Goal: Transaction & Acquisition: Purchase product/service

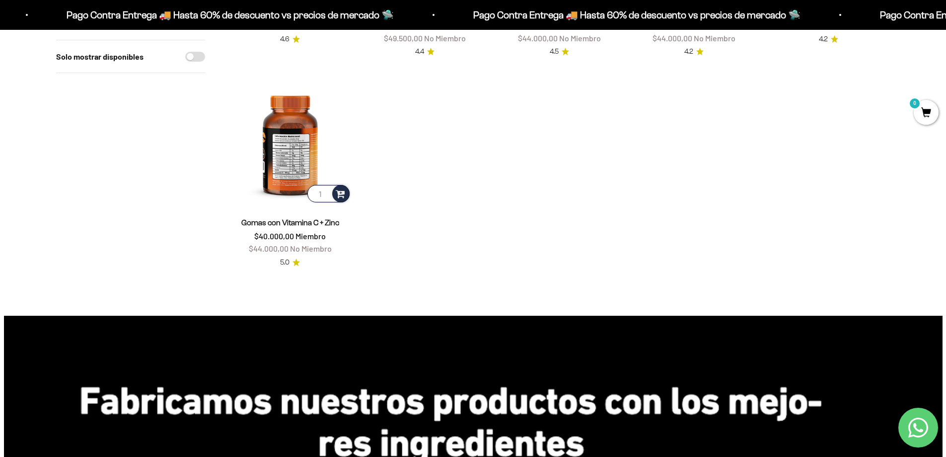
scroll to position [248, 0]
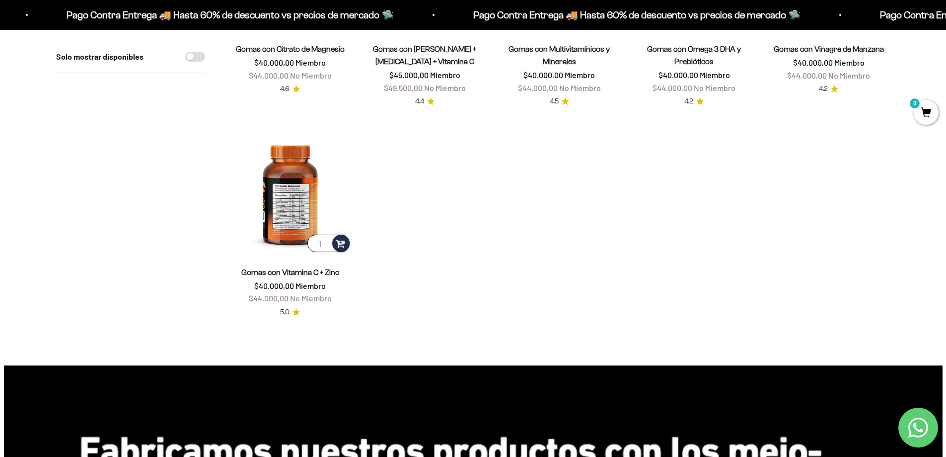
click at [296, 203] on img at bounding box center [290, 192] width 123 height 123
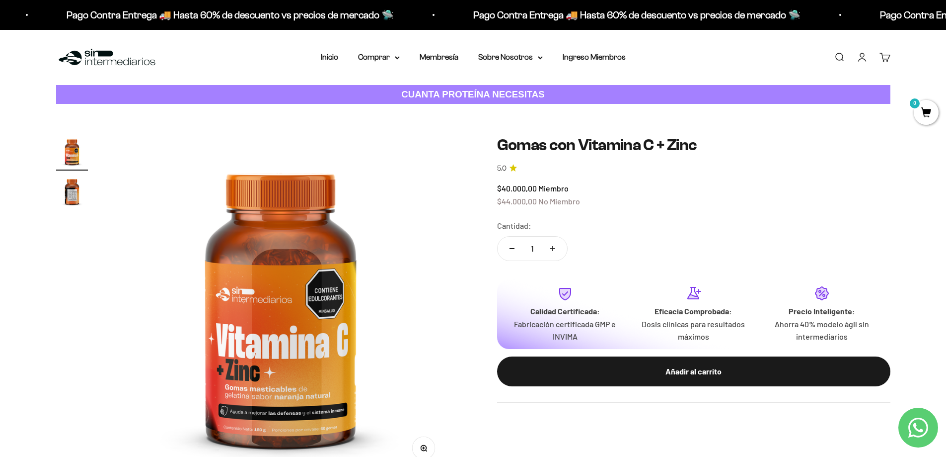
click at [352, 318] on img at bounding box center [281, 305] width 338 height 338
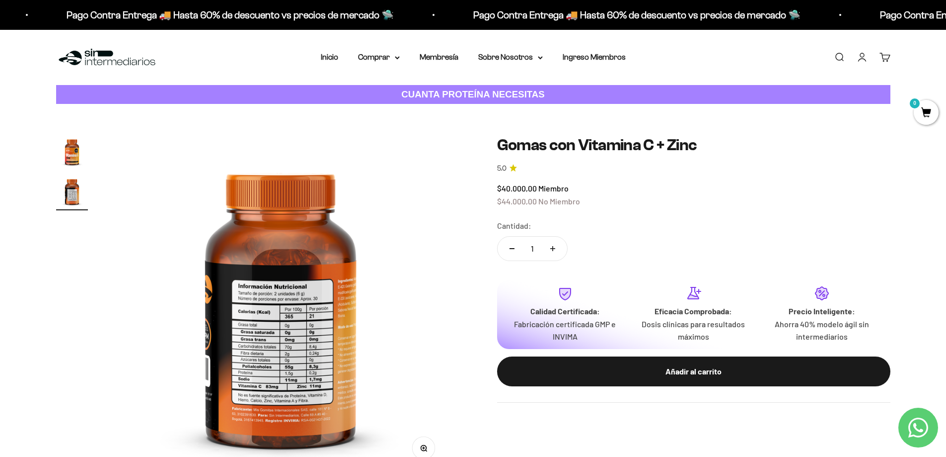
click at [211, 335] on img at bounding box center [281, 305] width 338 height 338
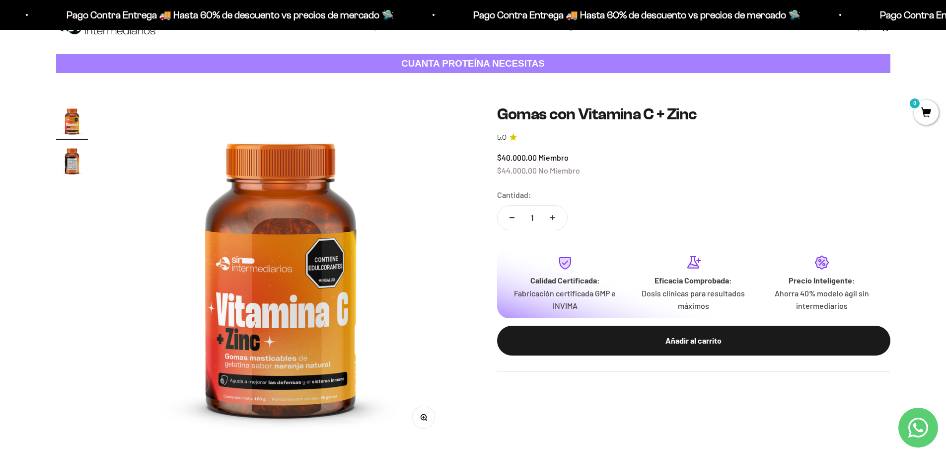
scroll to position [50, 0]
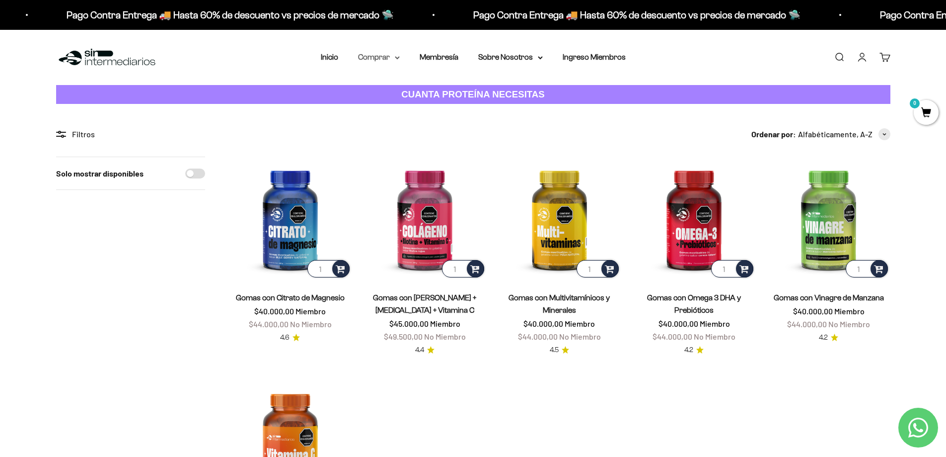
click at [376, 55] on summary "Comprar" at bounding box center [379, 57] width 42 height 13
click at [395, 148] on span "Todos Los Productos" at bounding box center [400, 145] width 73 height 8
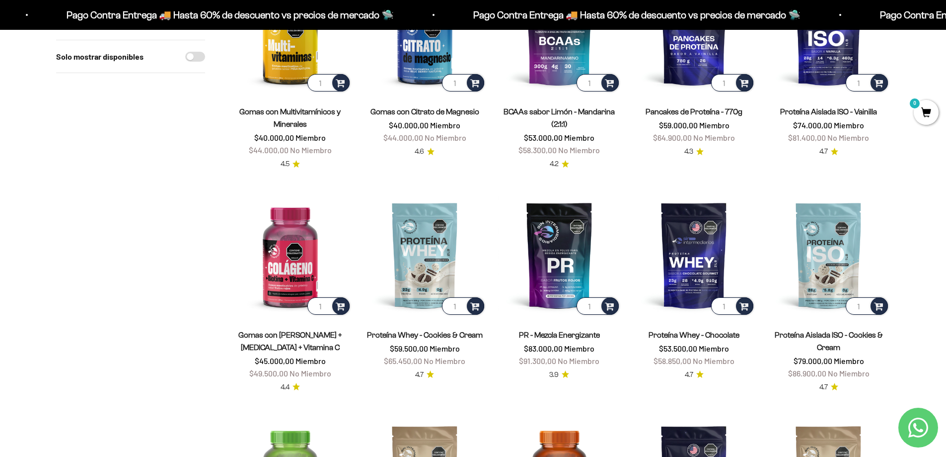
scroll to position [696, 0]
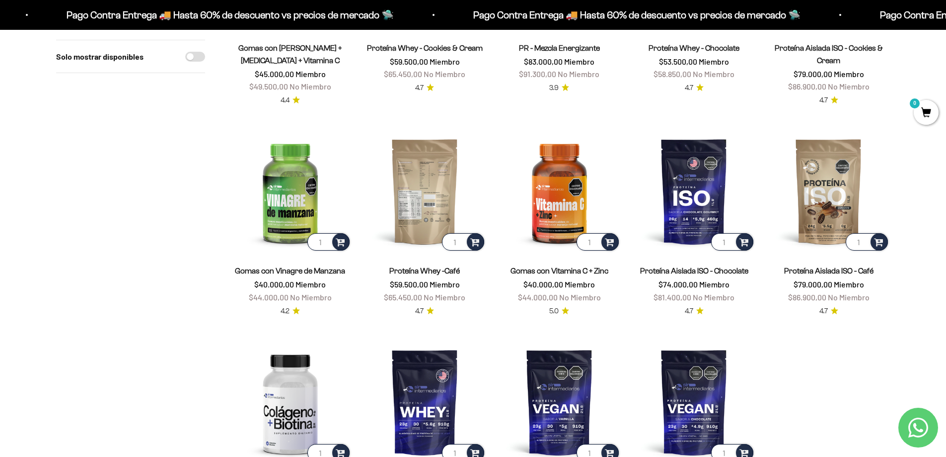
click at [427, 182] on img at bounding box center [425, 191] width 123 height 123
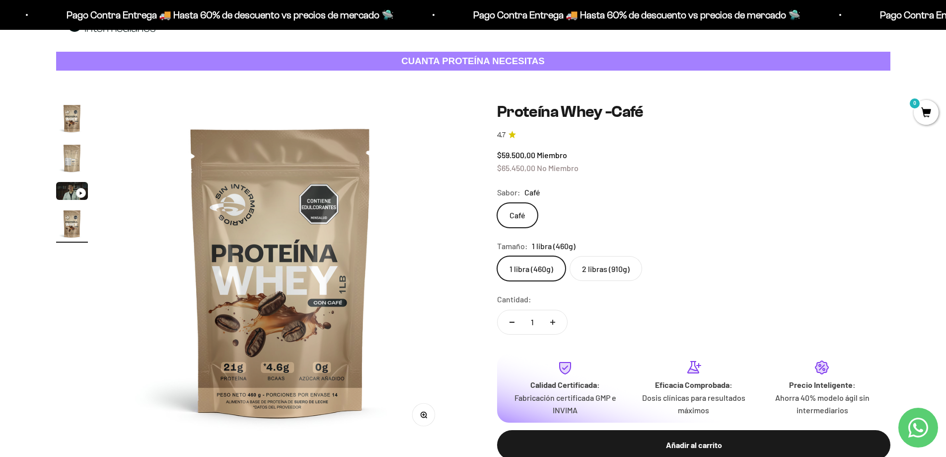
scroll to position [50, 0]
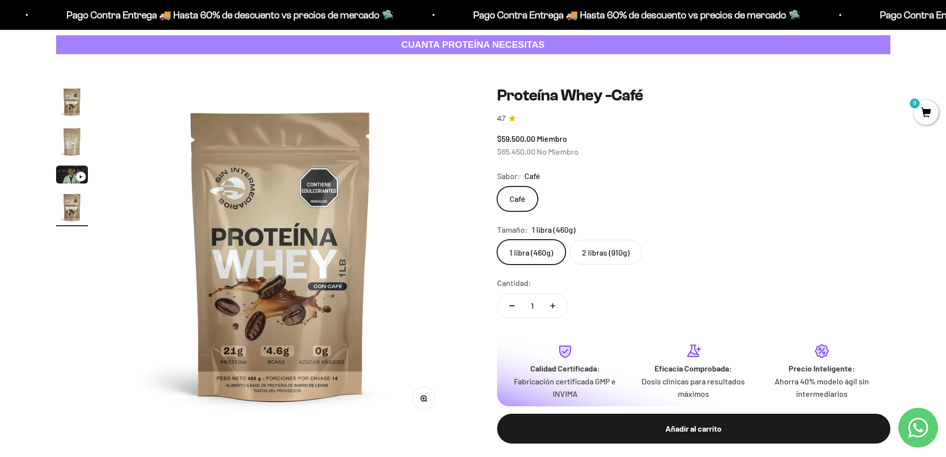
click at [380, 252] on img at bounding box center [281, 255] width 338 height 338
click at [72, 141] on img "Ir al artículo 2" at bounding box center [72, 142] width 32 height 32
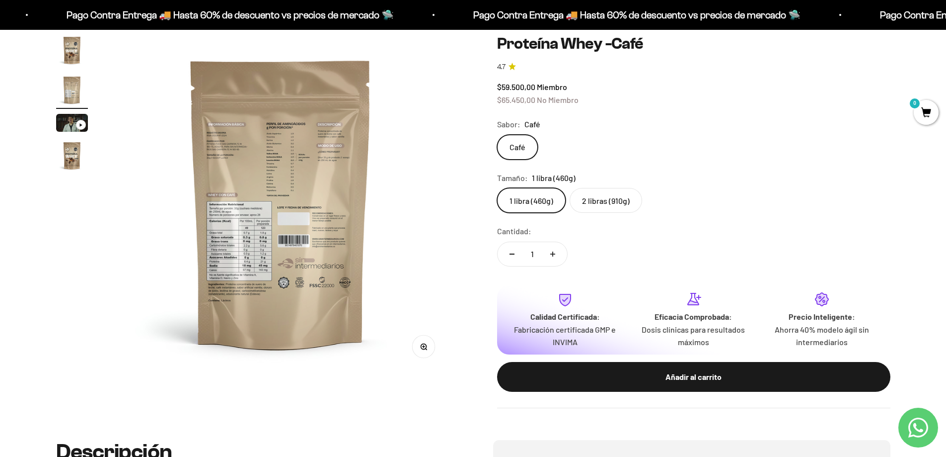
scroll to position [149, 0]
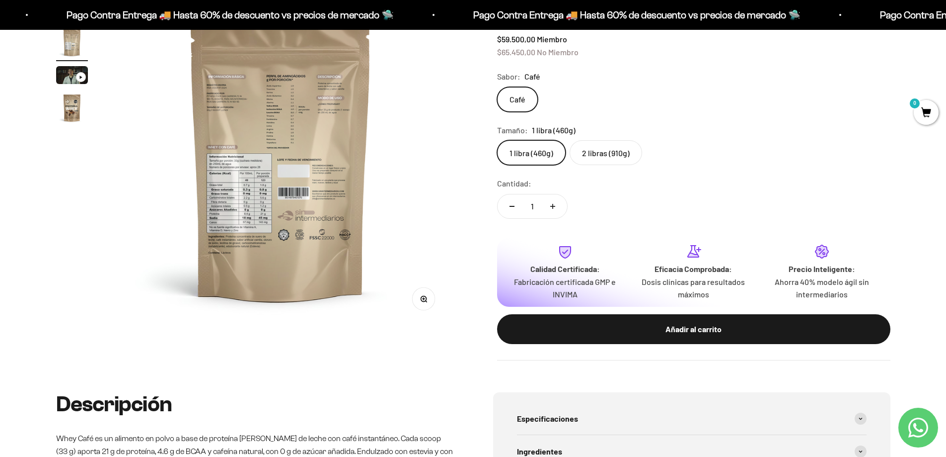
click at [432, 299] on button "Zoom" at bounding box center [423, 299] width 22 height 22
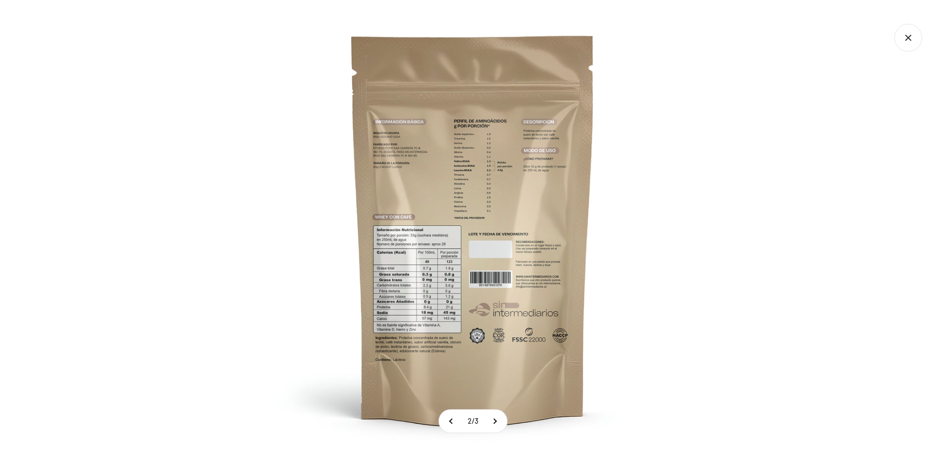
click at [461, 200] on img at bounding box center [473, 228] width 457 height 457
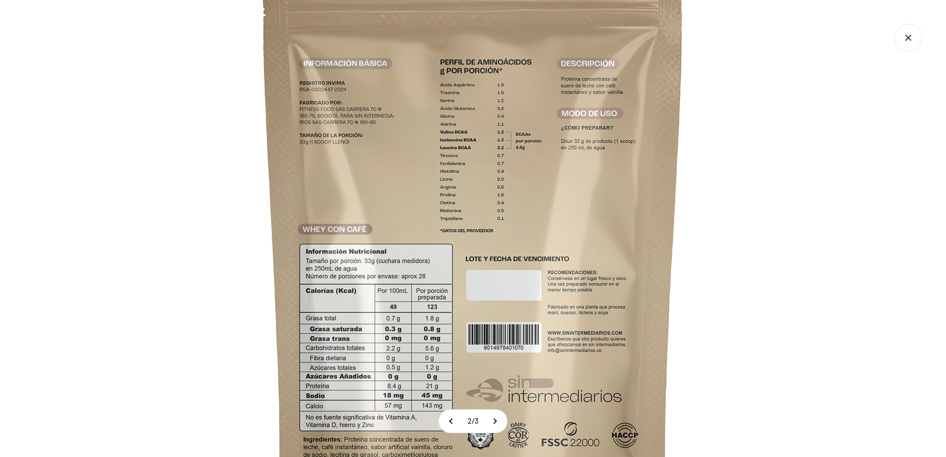
click at [98, 169] on img at bounding box center [473, 248] width 795 height 795
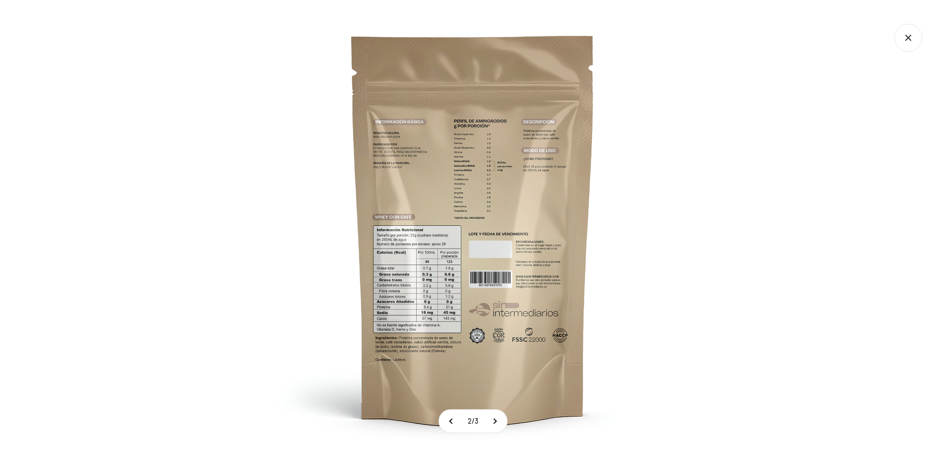
click at [913, 40] on icon "Cerrar galería" at bounding box center [909, 38] width 28 height 28
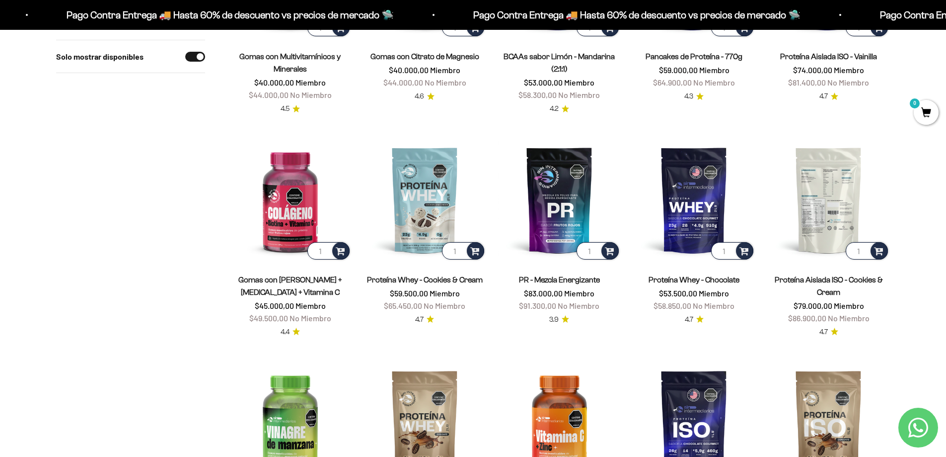
scroll to position [397, 0]
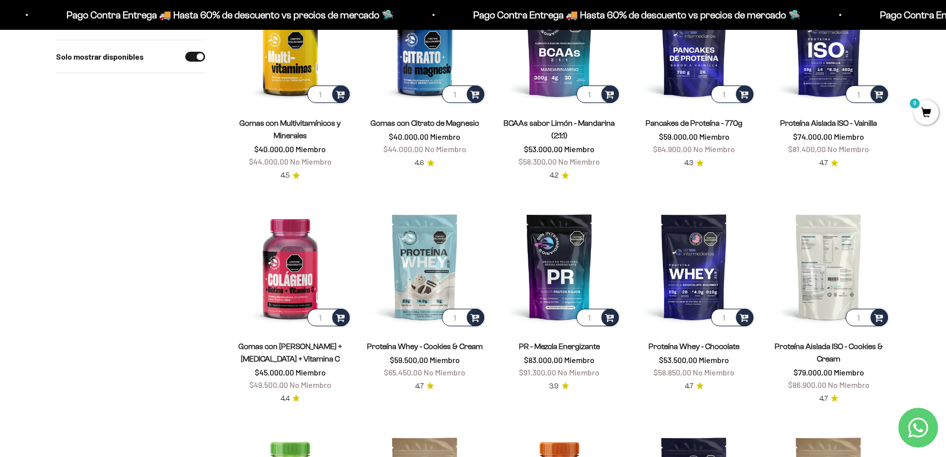
click at [843, 277] on img at bounding box center [829, 266] width 123 height 123
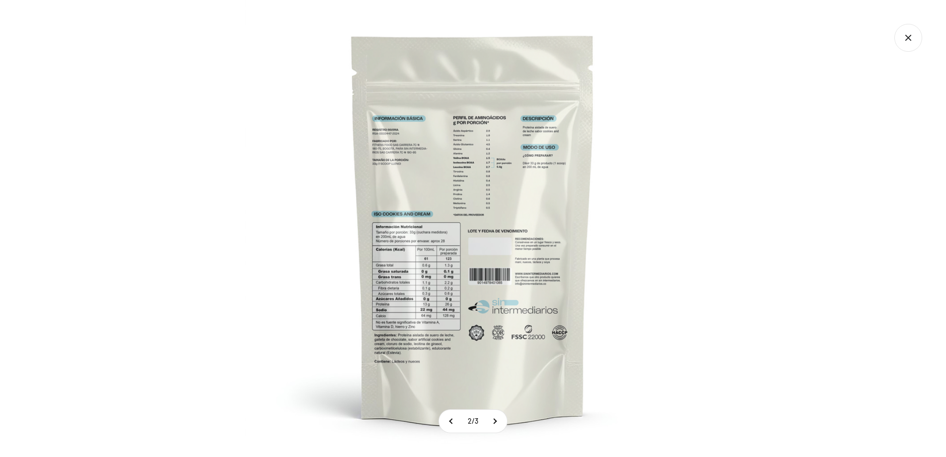
scroll to position [0, 389]
click at [580, 159] on img at bounding box center [473, 228] width 457 height 457
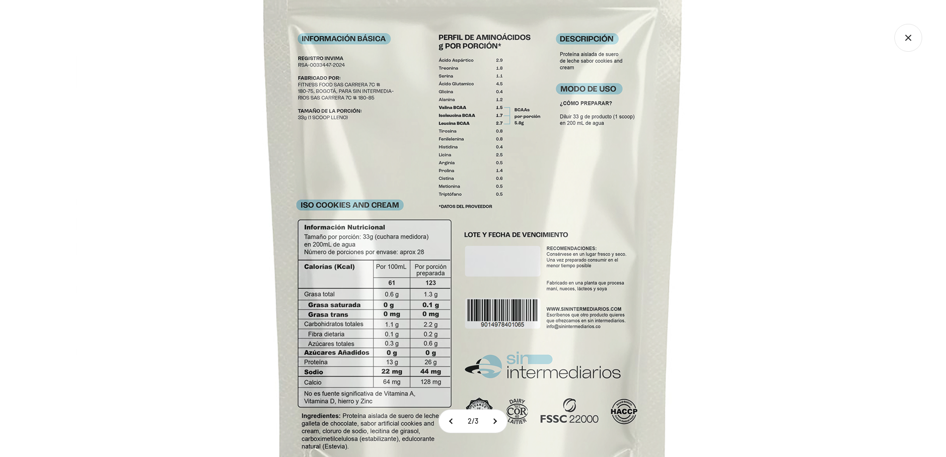
click at [463, 284] on img at bounding box center [473, 230] width 795 height 795
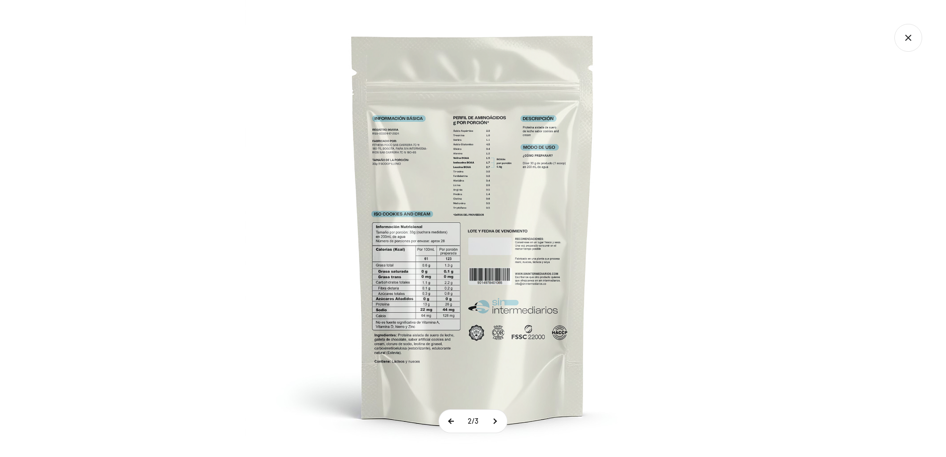
click at [444, 423] on button at bounding box center [451, 420] width 25 height 23
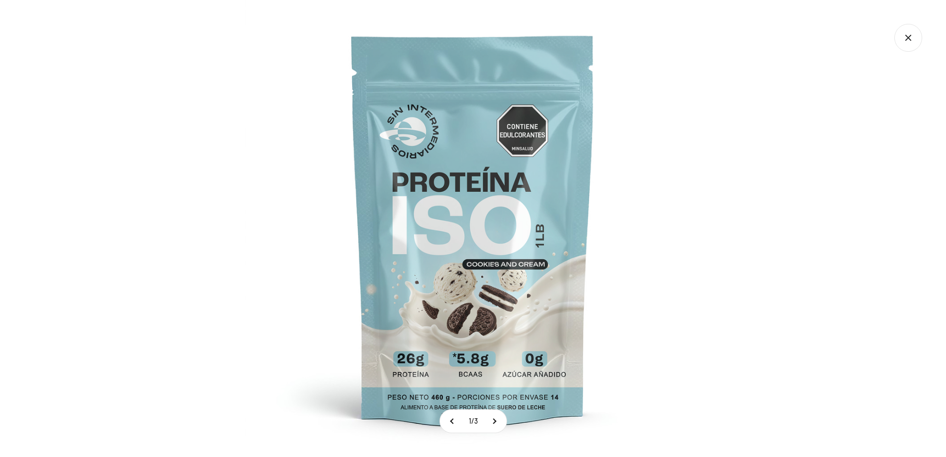
click at [914, 40] on icon "Cerrar galería" at bounding box center [909, 38] width 28 height 28
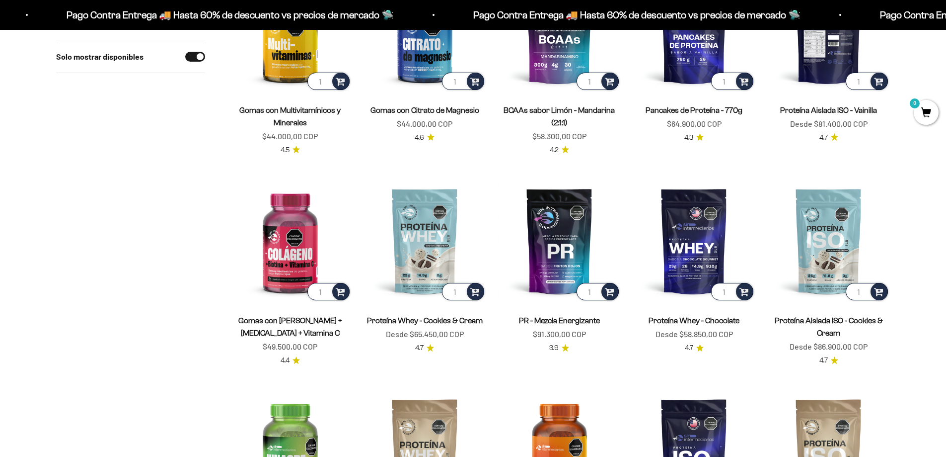
scroll to position [298, 0]
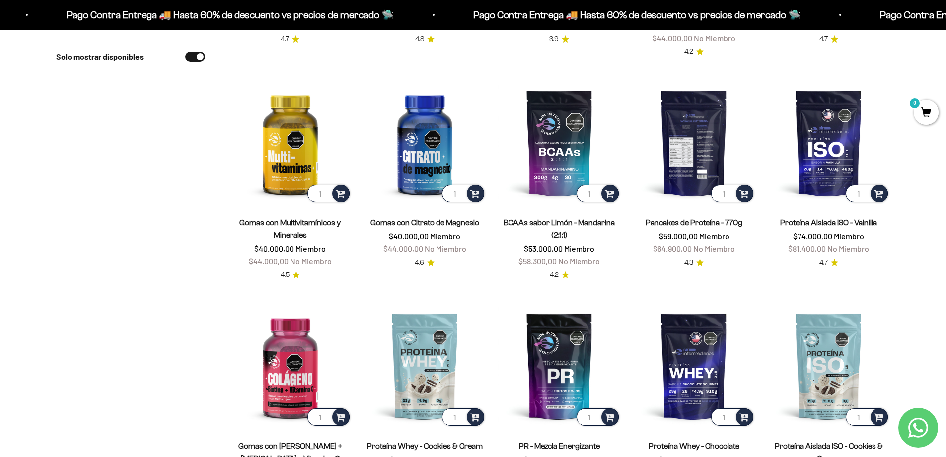
click at [698, 155] on img at bounding box center [694, 142] width 123 height 123
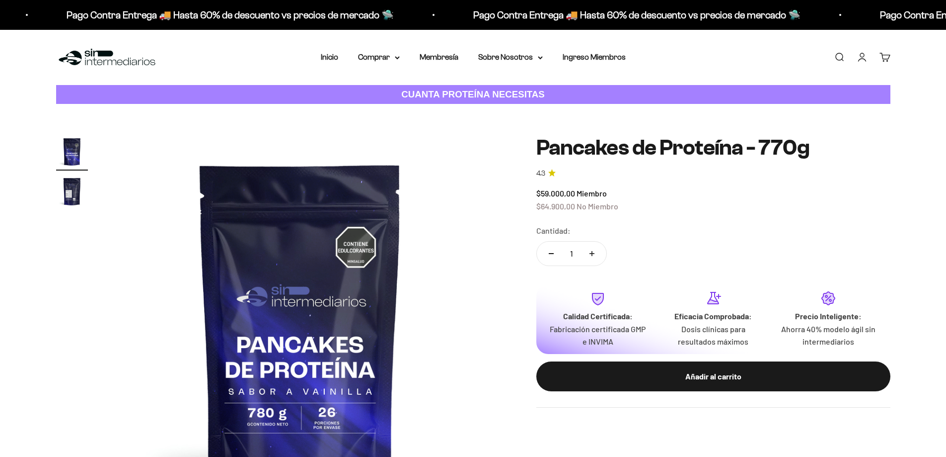
scroll to position [149, 0]
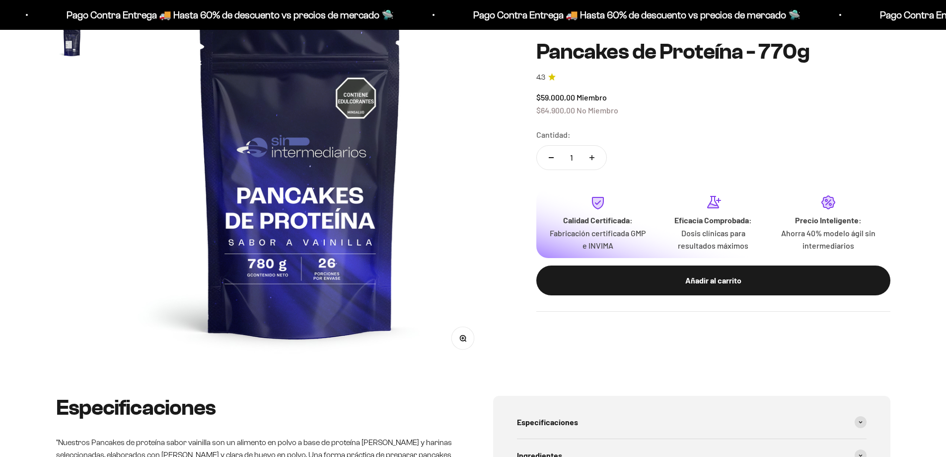
click at [430, 182] on img at bounding box center [300, 175] width 377 height 377
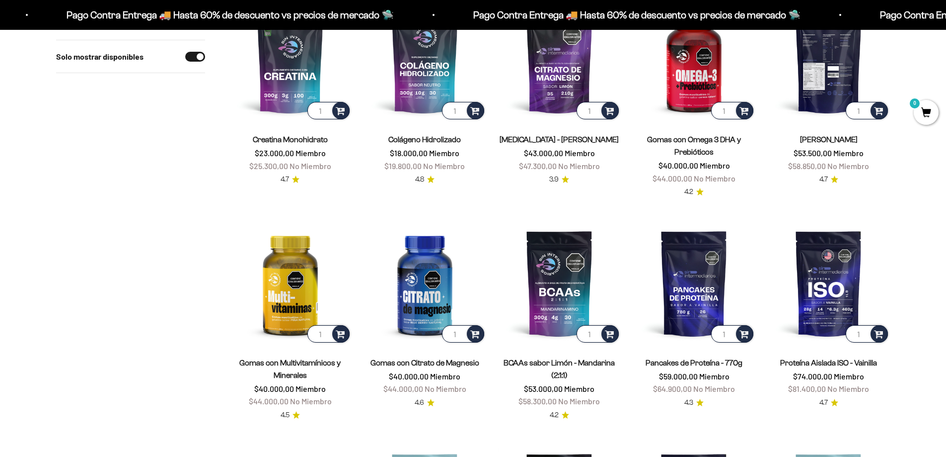
scroll to position [50, 0]
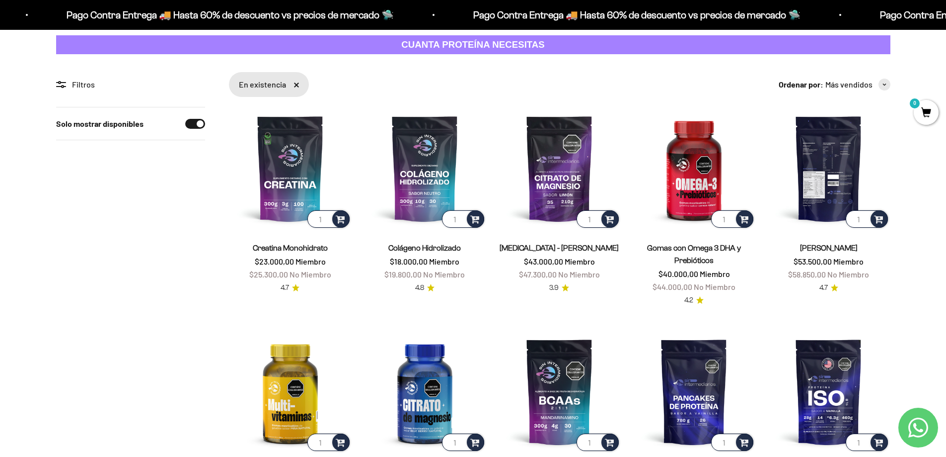
click at [827, 183] on img at bounding box center [829, 168] width 123 height 123
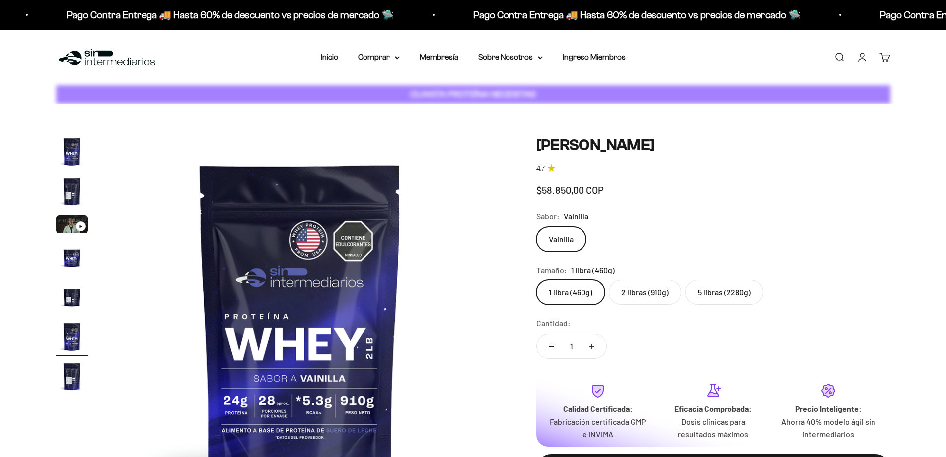
scroll to position [88, 0]
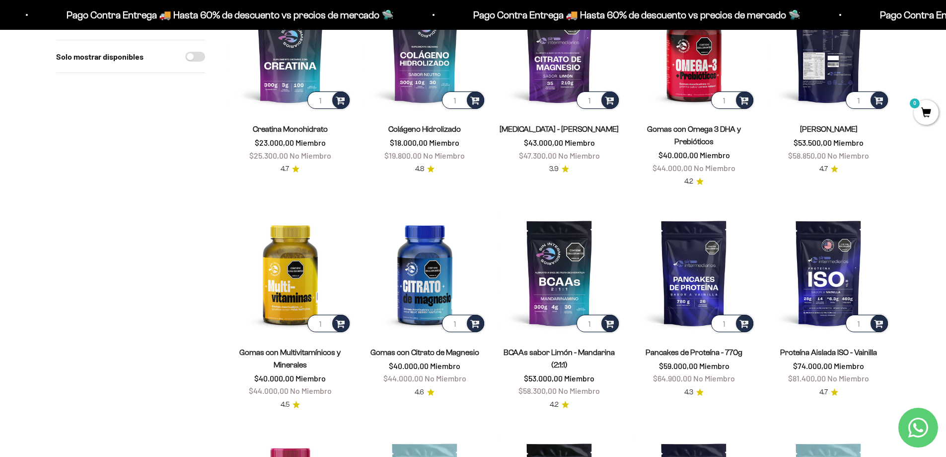
scroll to position [99, 0]
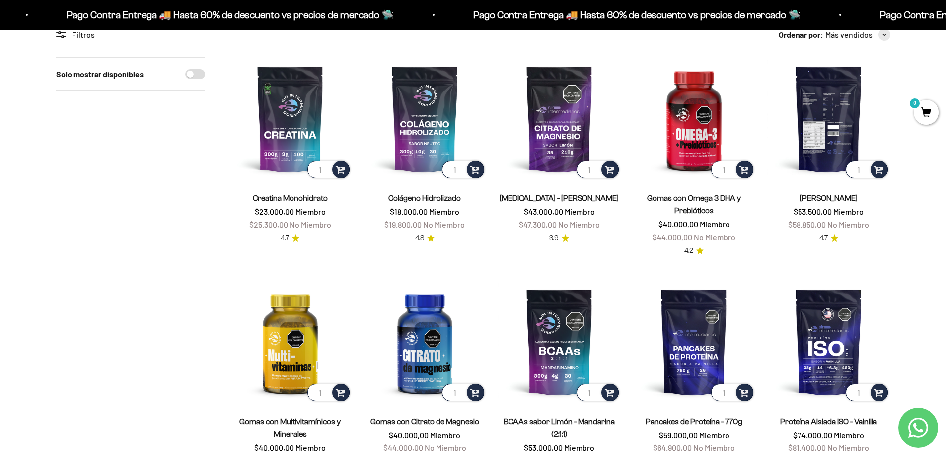
click at [835, 125] on img at bounding box center [829, 118] width 123 height 123
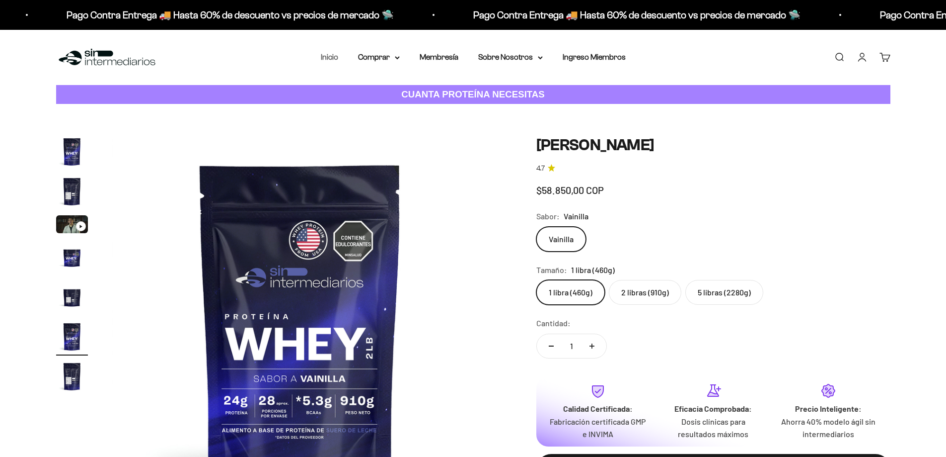
click at [337, 57] on link "Inicio" at bounding box center [329, 57] width 17 height 8
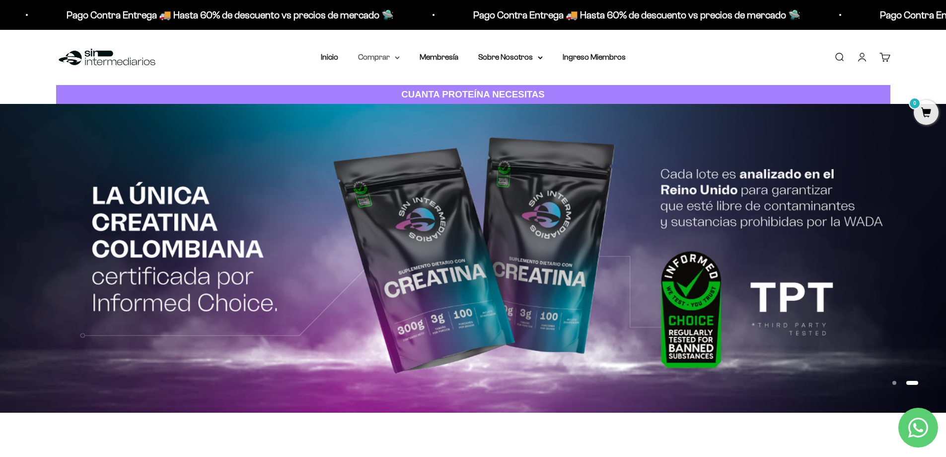
click at [386, 60] on summary "Comprar" at bounding box center [379, 57] width 42 height 13
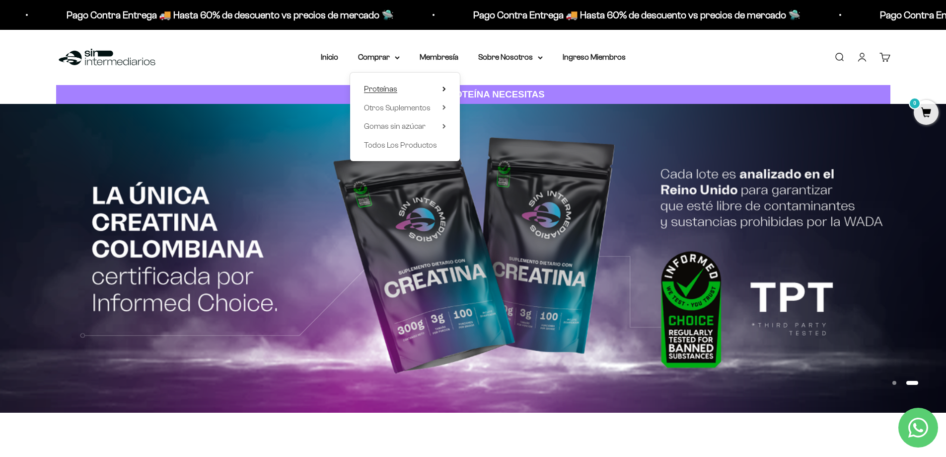
click at [407, 87] on summary "Proteínas" at bounding box center [405, 88] width 82 height 13
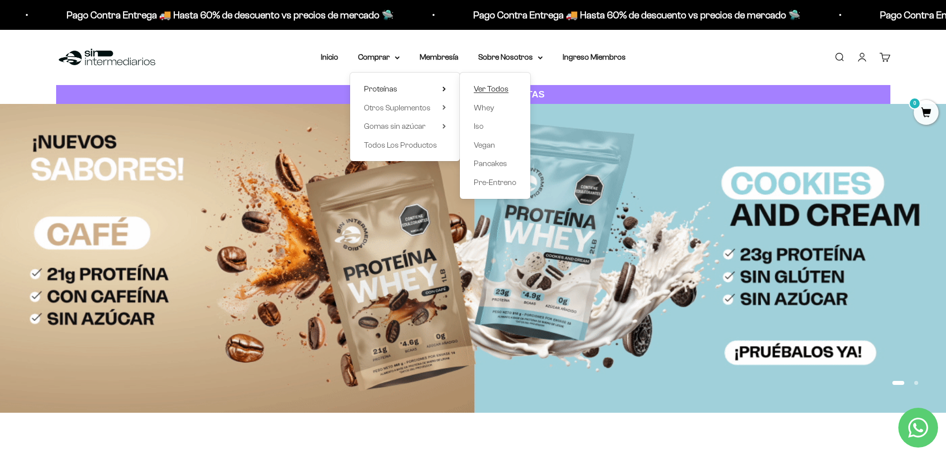
click at [496, 88] on span "Ver Todos" at bounding box center [491, 88] width 35 height 8
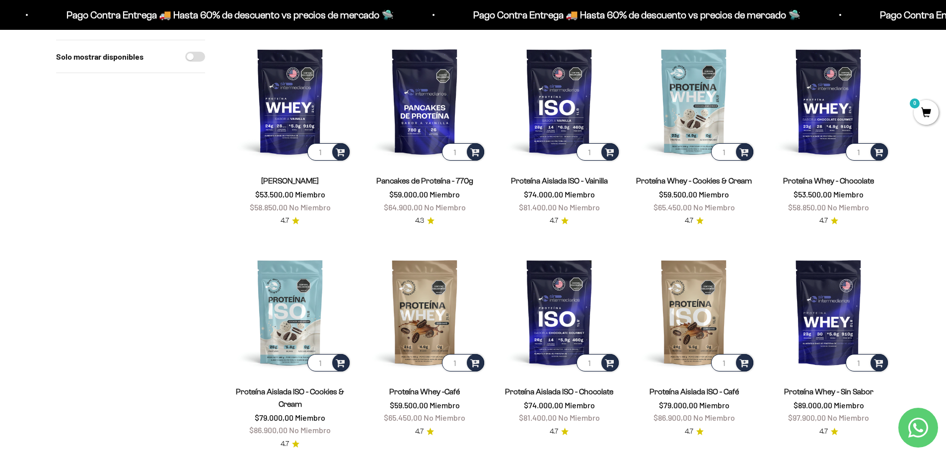
scroll to position [99, 0]
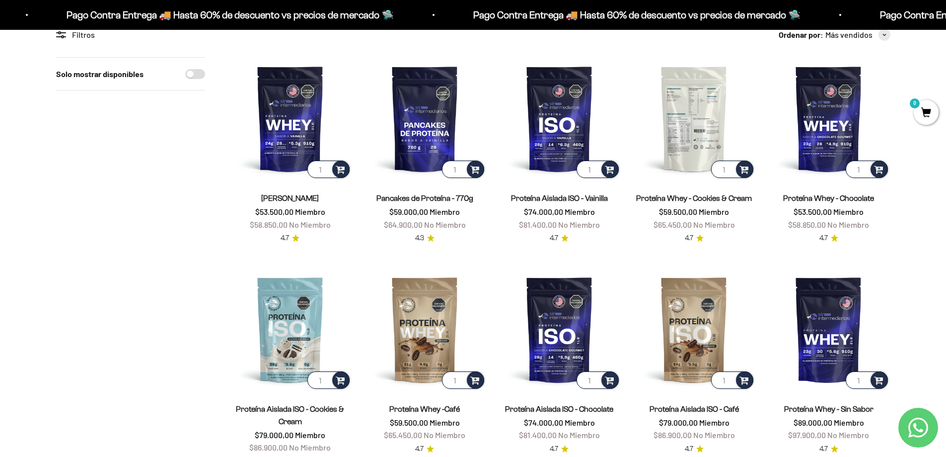
click at [693, 140] on img at bounding box center [694, 118] width 123 height 123
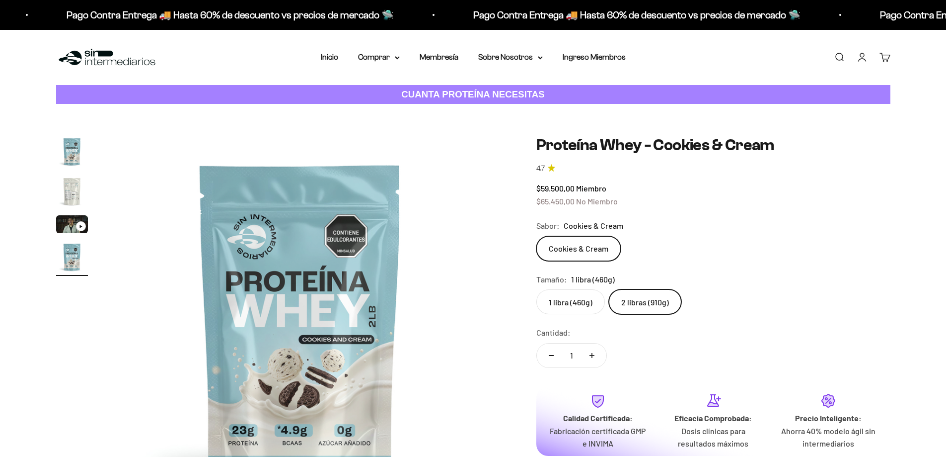
click at [620, 289] on label "2 libras (910g)" at bounding box center [645, 301] width 73 height 25
click at [537, 289] on input "2 libras (910g)" at bounding box center [536, 289] width 0 height 0
click at [572, 256] on safe-sticky "Proteína Whey - Cookies & Cream 4.7 $59.500,00 Miembro $65.450,00 No Miembro Ca…" at bounding box center [714, 323] width 354 height 374
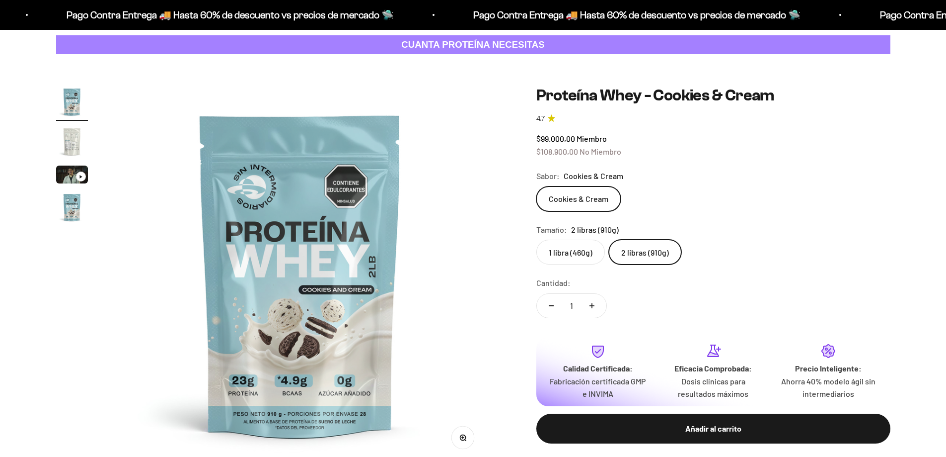
click at [635, 253] on label "2 libras (910g)" at bounding box center [645, 251] width 73 height 25
click at [537, 239] on input "2 libras (910g)" at bounding box center [536, 239] width 0 height 0
click at [635, 253] on label "2 libras (910g)" at bounding box center [645, 251] width 73 height 25
click at [537, 239] on input "2 libras (910g)" at bounding box center [536, 239] width 0 height 0
click at [635, 253] on label "2 libras (910g)" at bounding box center [645, 251] width 73 height 25
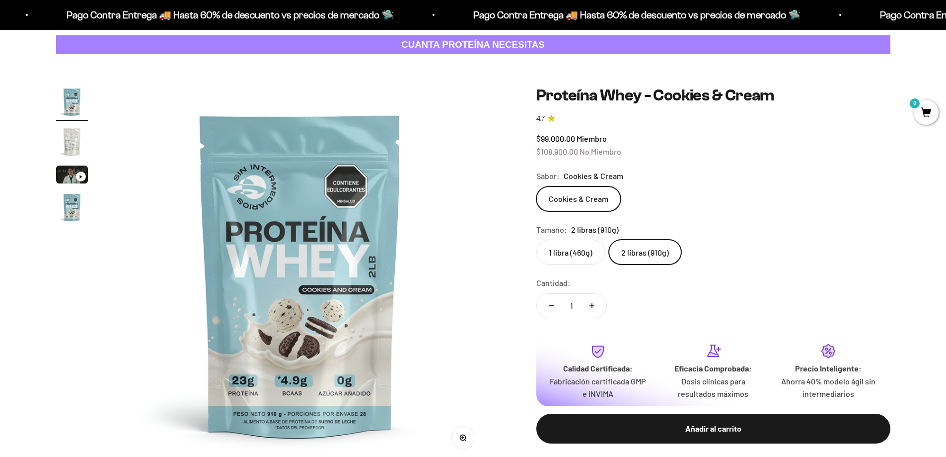
click at [537, 239] on input "2 libras (910g)" at bounding box center [536, 239] width 0 height 0
click at [635, 253] on label "2 libras (910g)" at bounding box center [645, 251] width 73 height 25
click at [537, 239] on input "2 libras (910g)" at bounding box center [536, 239] width 0 height 0
click at [651, 249] on label "2 libras (910g)" at bounding box center [645, 251] width 73 height 25
click at [537, 239] on input "2 libras (910g)" at bounding box center [536, 239] width 0 height 0
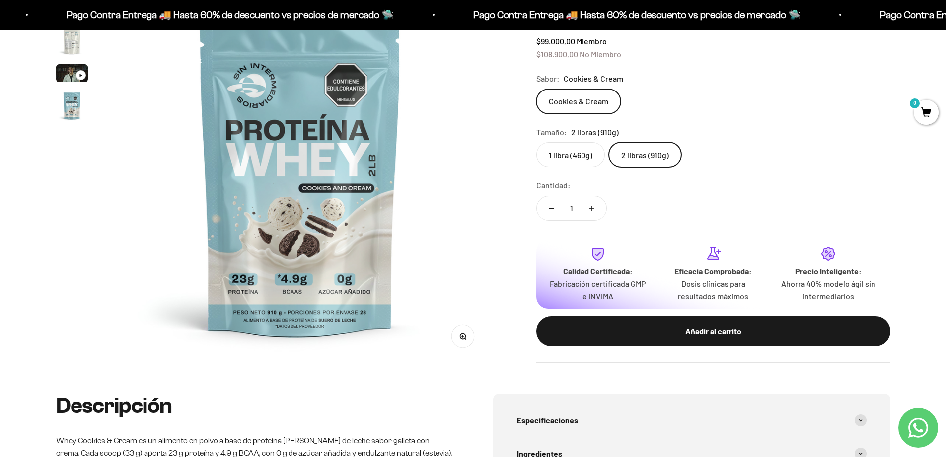
scroll to position [149, 0]
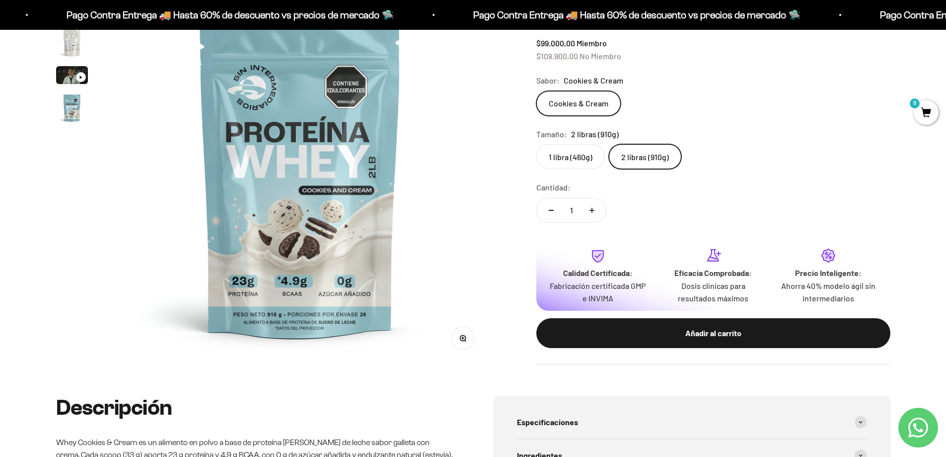
click at [574, 155] on label "1 libra (460g)" at bounding box center [571, 156] width 69 height 25
click at [537, 144] on input "1 libra (460g)" at bounding box center [536, 144] width 0 height 0
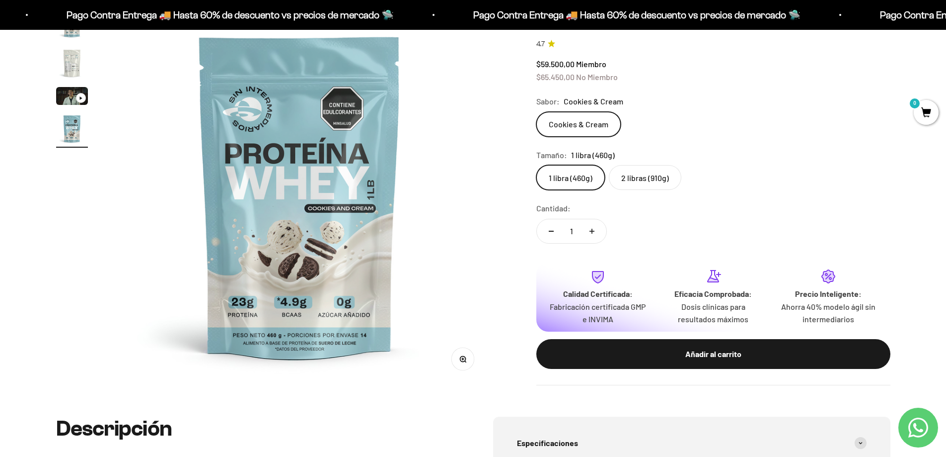
scroll to position [149, 0]
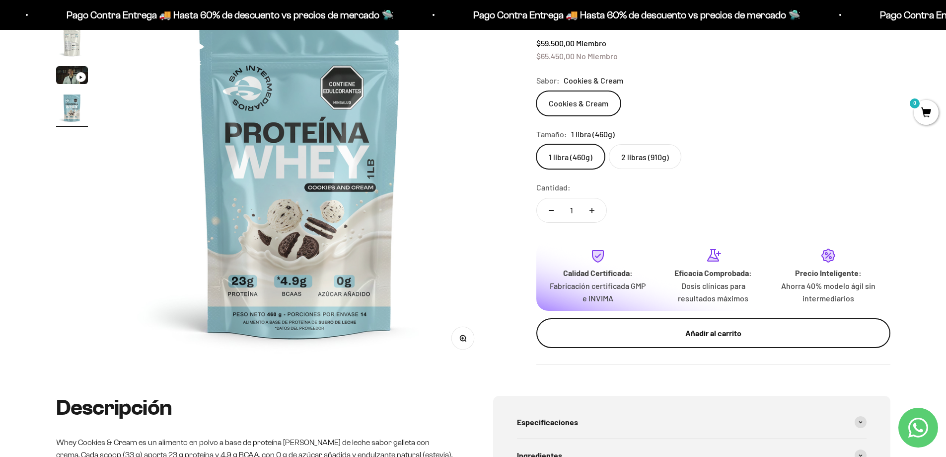
click at [685, 340] on button "Añadir al carrito" at bounding box center [714, 332] width 354 height 30
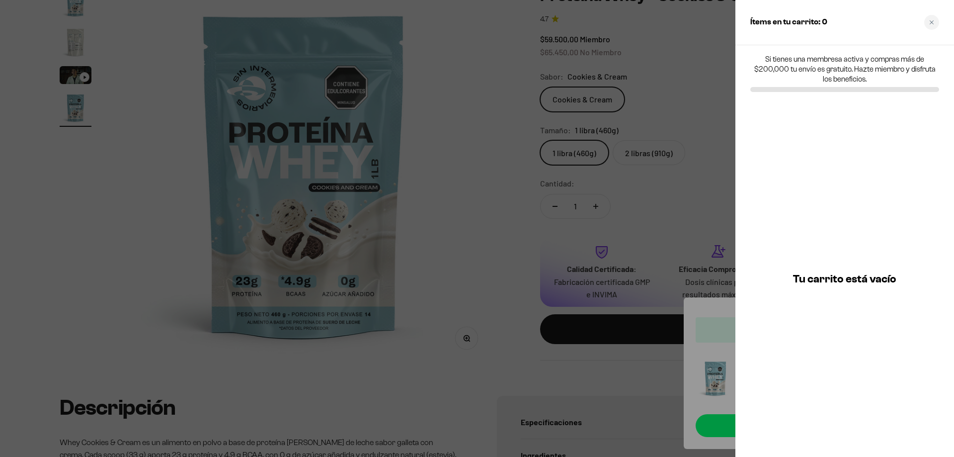
click at [670, 247] on div at bounding box center [477, 228] width 954 height 457
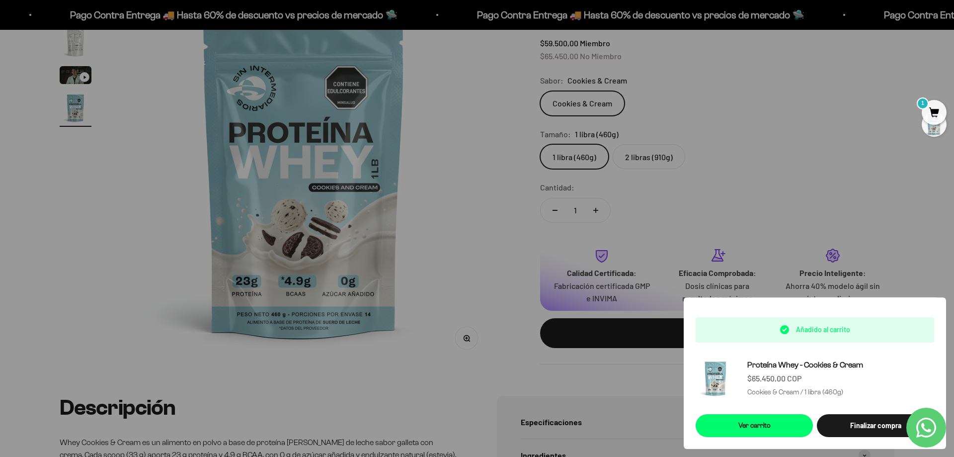
click at [508, 263] on div at bounding box center [477, 228] width 954 height 457
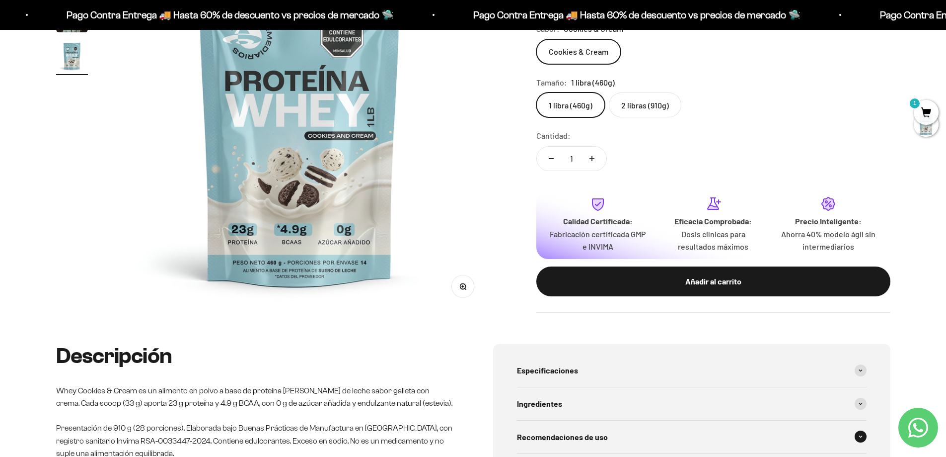
scroll to position [397, 0]
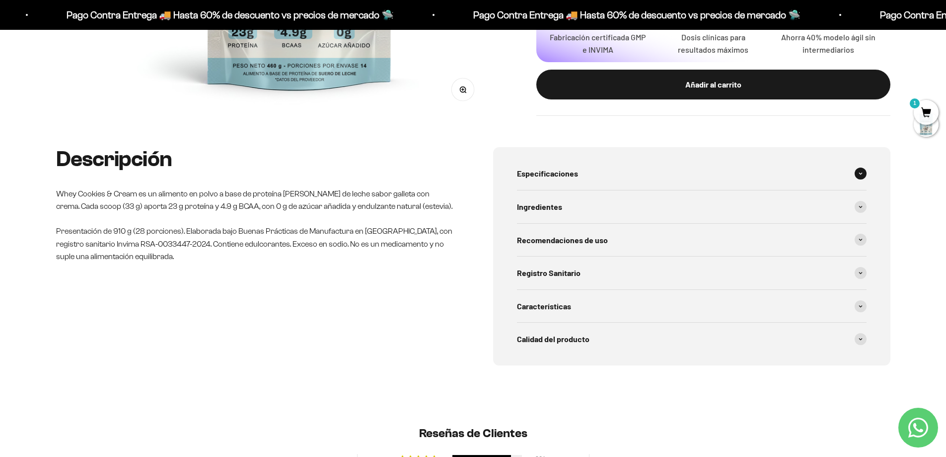
click at [615, 178] on div "Especificaciones" at bounding box center [692, 173] width 350 height 33
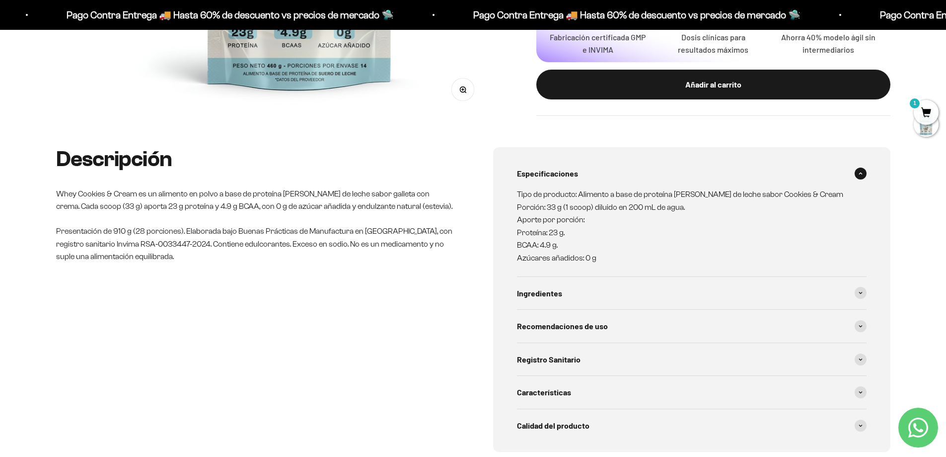
scroll to position [248, 0]
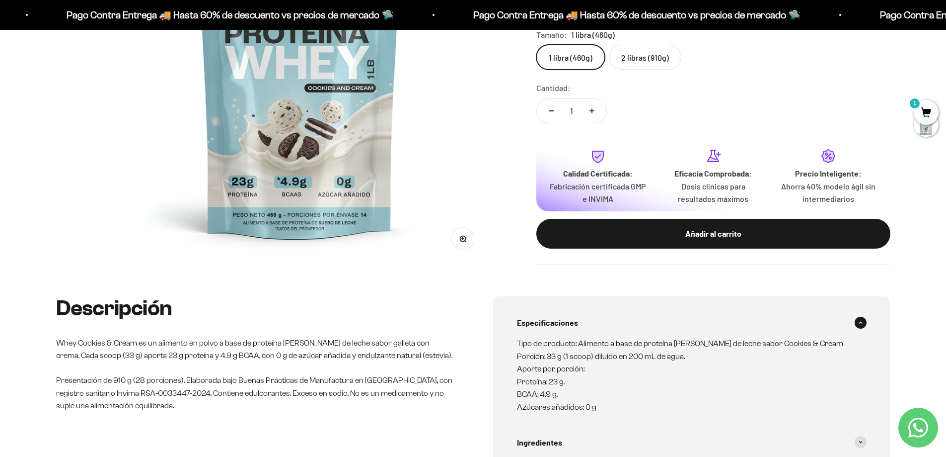
click at [464, 153] on img at bounding box center [299, 75] width 377 height 377
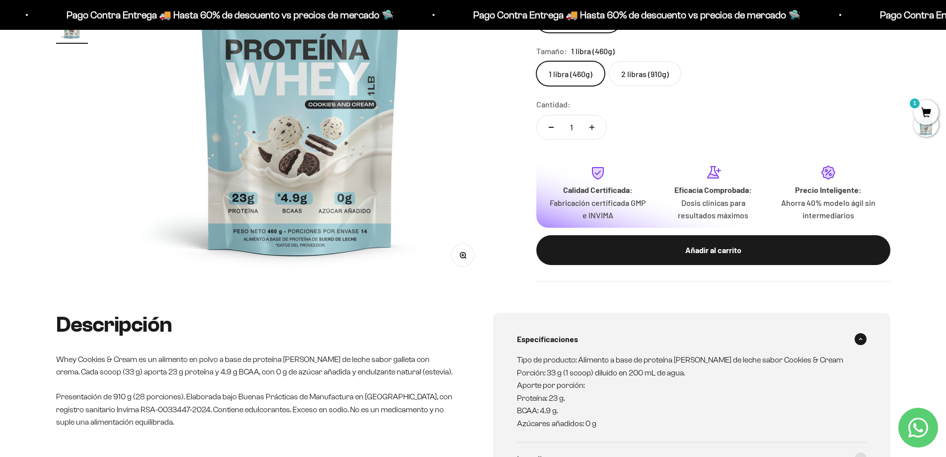
scroll to position [99, 0]
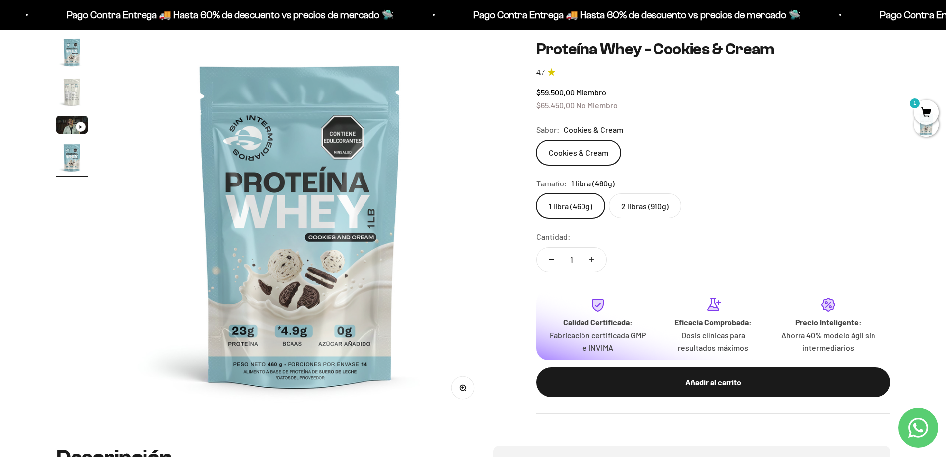
click at [60, 129] on img "Ir al artículo 3" at bounding box center [72, 125] width 32 height 18
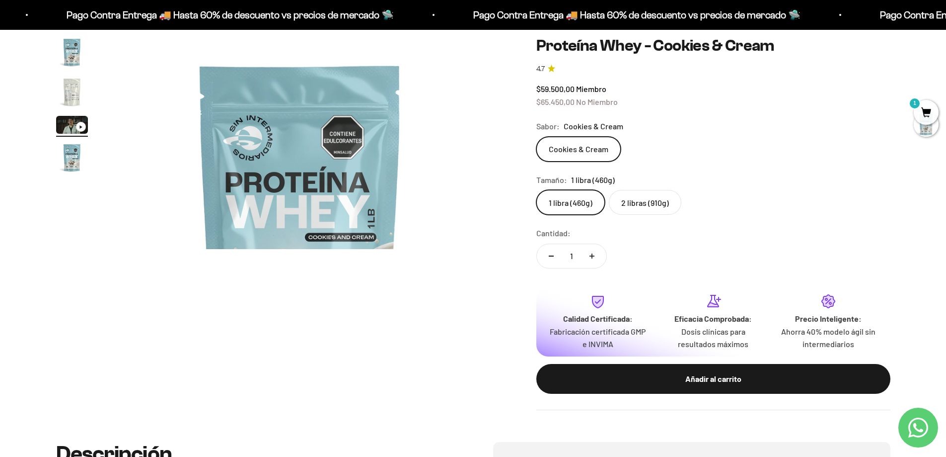
scroll to position [0, 778]
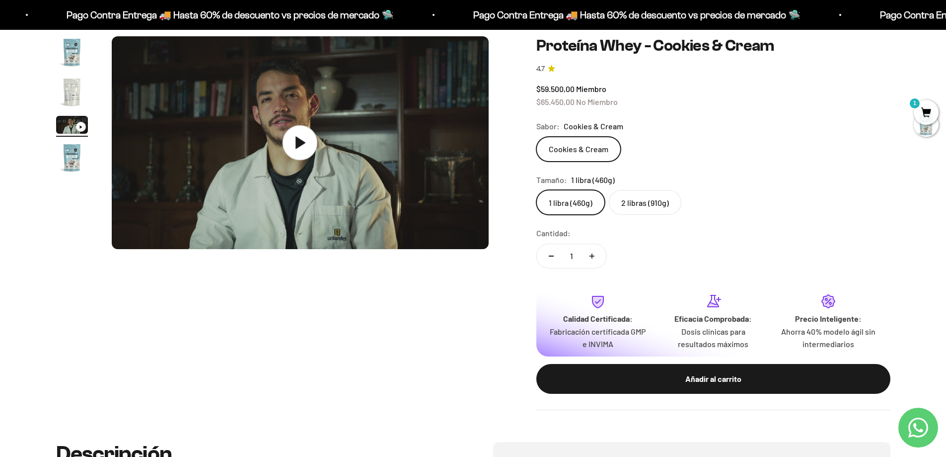
click at [310, 143] on icon at bounding box center [300, 142] width 35 height 35
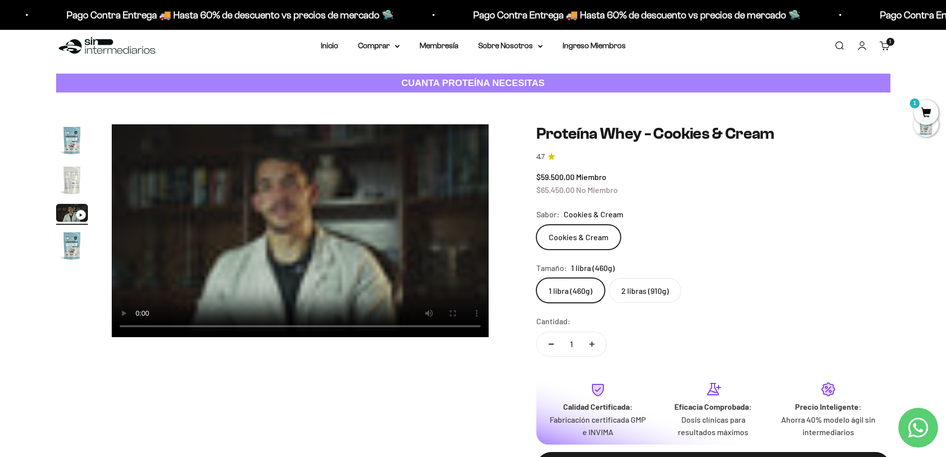
scroll to position [0, 0]
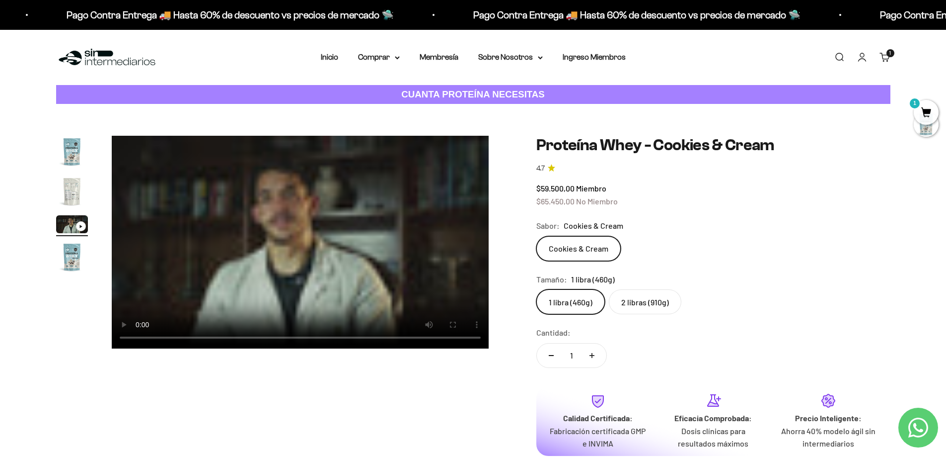
click at [337, 265] on video "Proteína Whey - Cookies & Cream" at bounding box center [300, 242] width 377 height 213
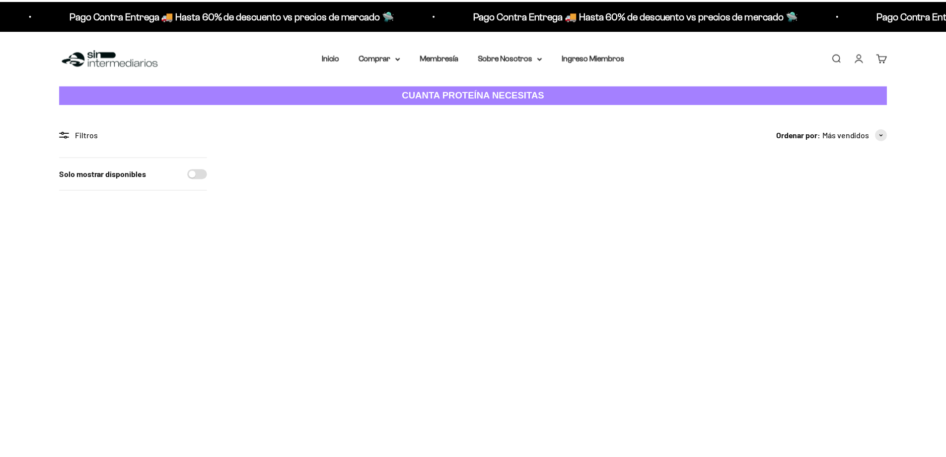
scroll to position [99, 0]
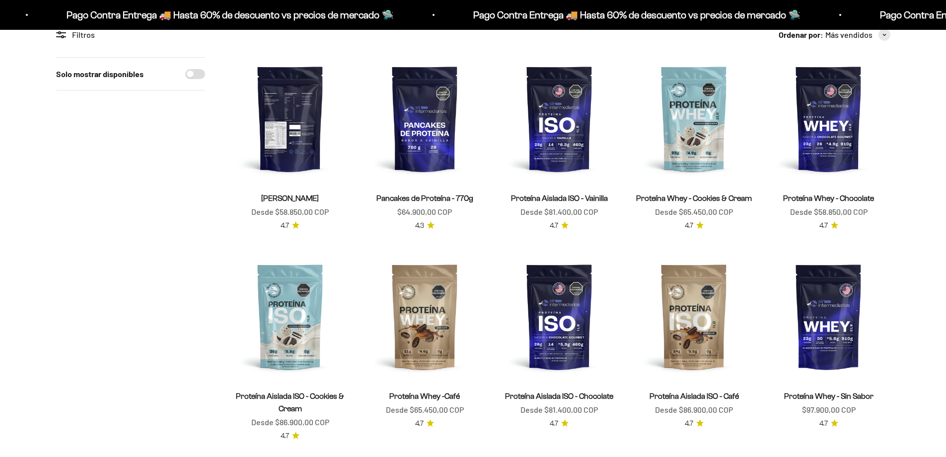
click at [293, 150] on img at bounding box center [290, 118] width 123 height 123
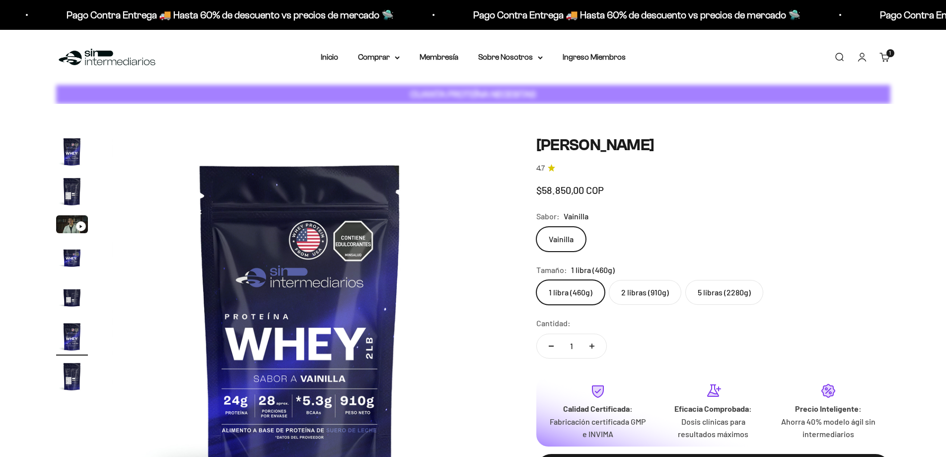
click at [644, 293] on label "2 libras (910g)" at bounding box center [645, 292] width 73 height 25
click at [537, 280] on input "2 libras (910g)" at bounding box center [536, 279] width 0 height 0
radio input "true"
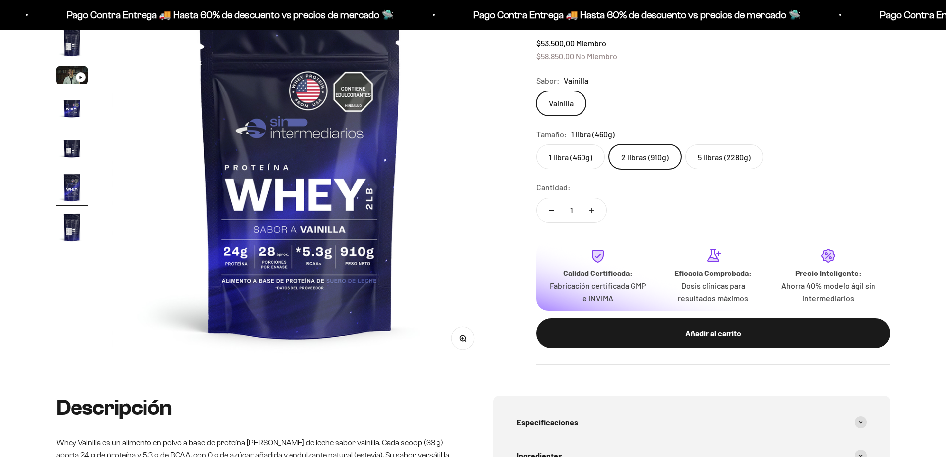
click at [711, 160] on label "5 libras (2280g)" at bounding box center [725, 156] width 78 height 25
click at [537, 144] on input "5 libras (2280g)" at bounding box center [536, 144] width 0 height 0
radio input "true"
click at [652, 151] on label "2 libras (910g)" at bounding box center [645, 156] width 73 height 25
click at [537, 144] on input "2 libras (910g)" at bounding box center [536, 144] width 0 height 0
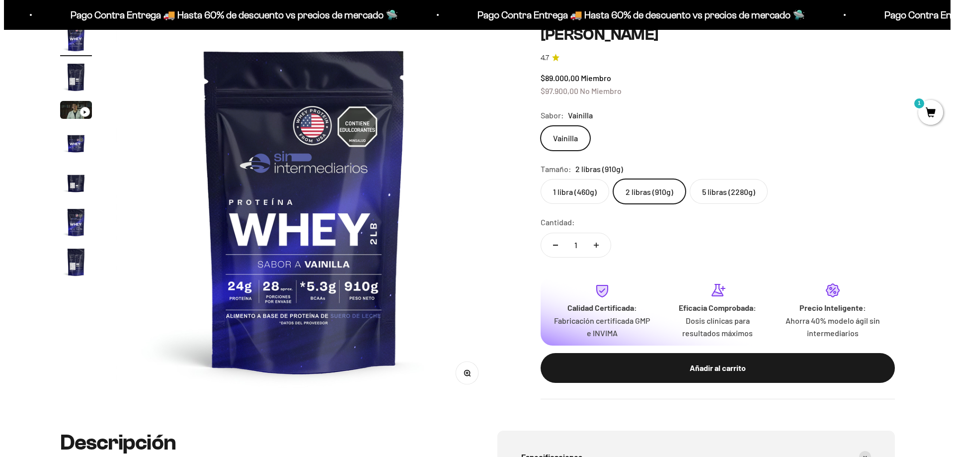
scroll to position [99, 0]
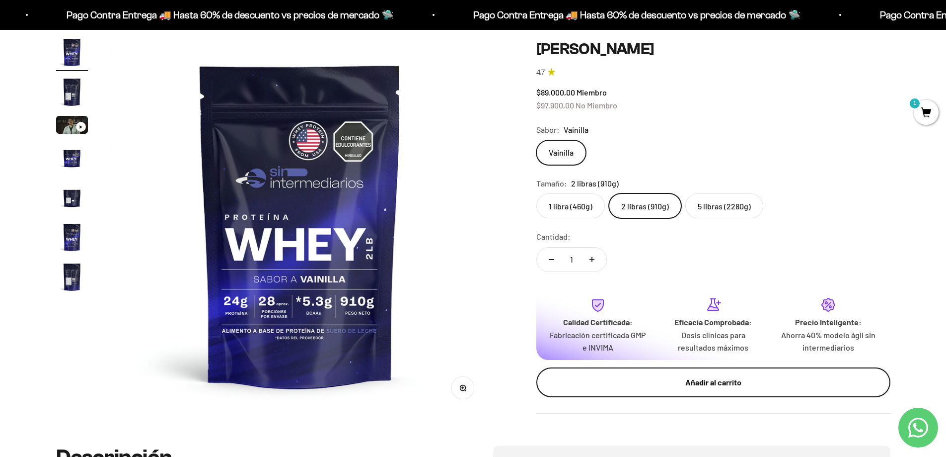
click at [732, 392] on button "Añadir al carrito" at bounding box center [714, 382] width 354 height 30
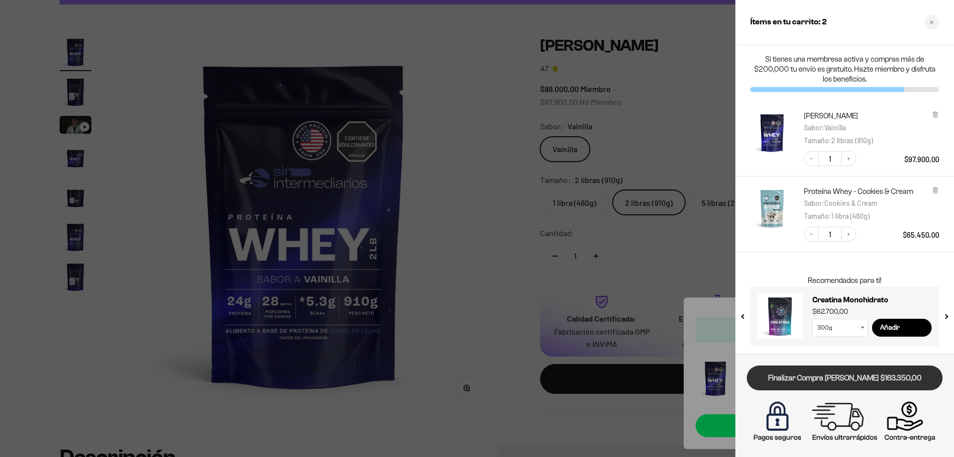
click at [847, 378] on link "Finalizar Compra [PERSON_NAME] $163.350,00" at bounding box center [845, 377] width 196 height 25
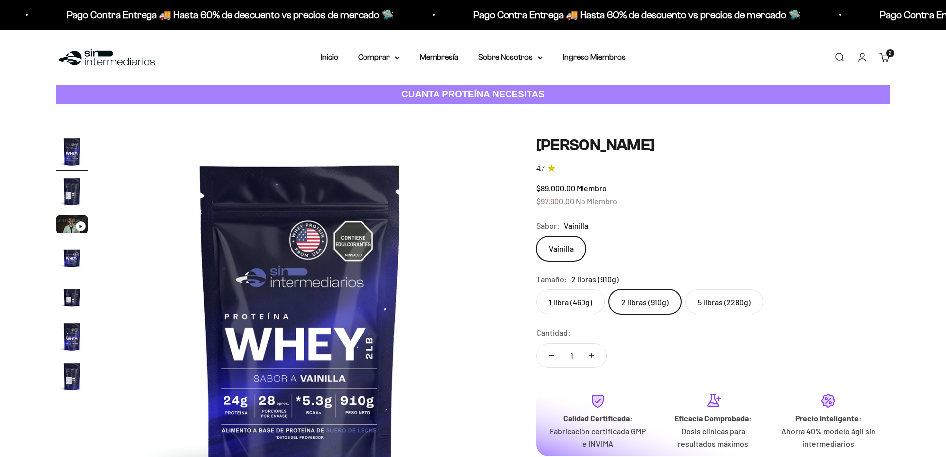
scroll to position [99, 0]
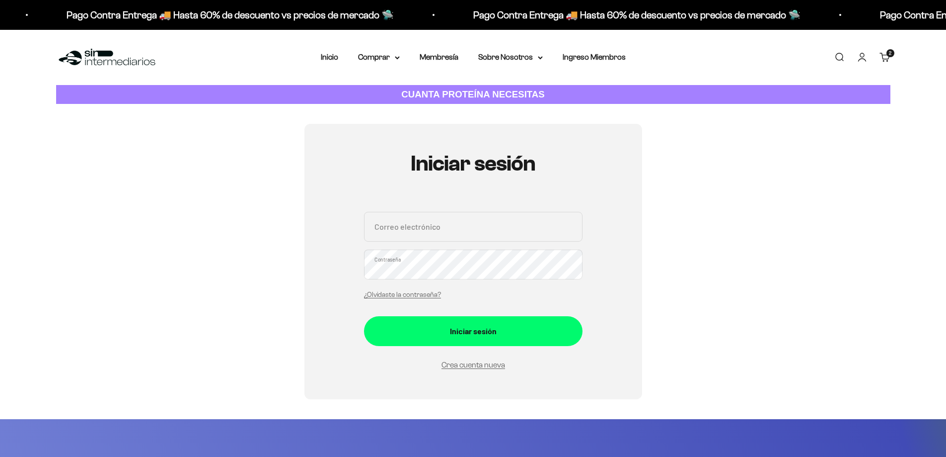
click at [471, 304] on div "Correo electrónico Contraseña ¿Olvidaste la contraseña?" at bounding box center [473, 258] width 219 height 92
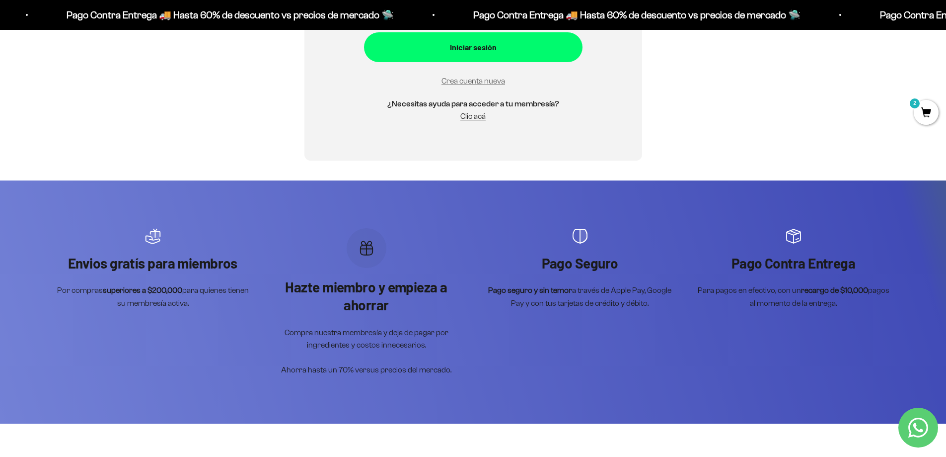
scroll to position [298, 0]
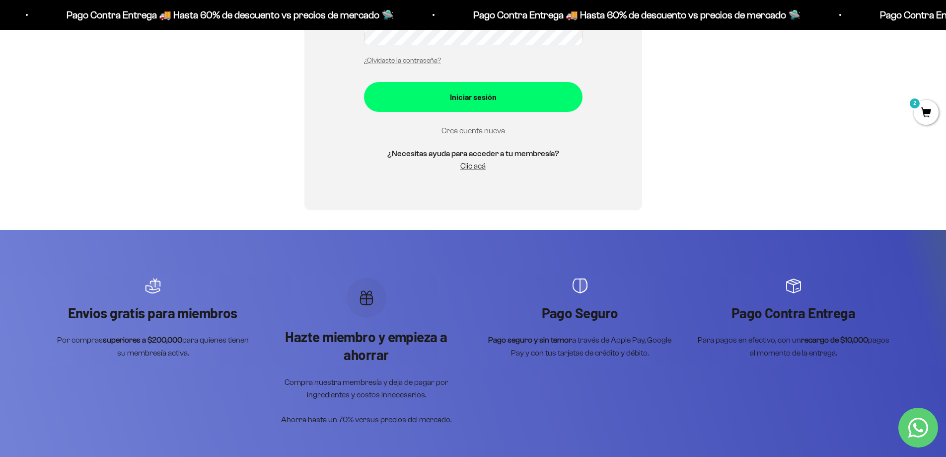
click at [492, 132] on link "Crea cuenta nueva" at bounding box center [474, 130] width 64 height 8
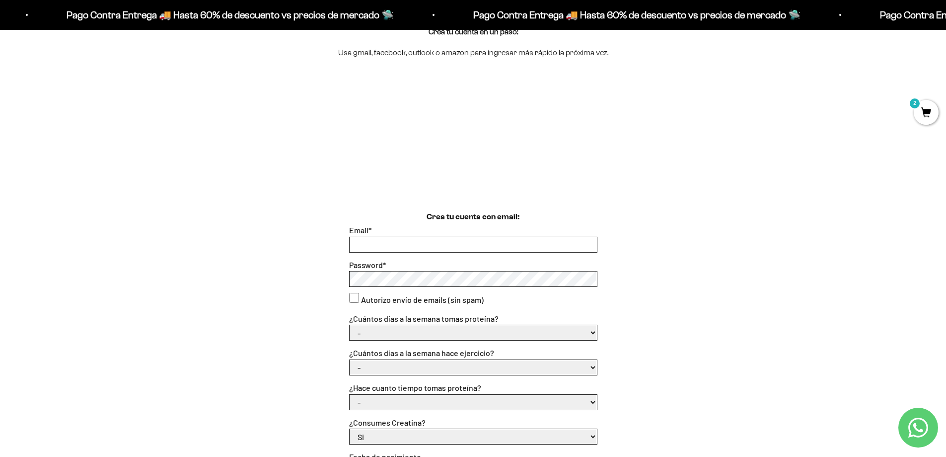
scroll to position [27, 0]
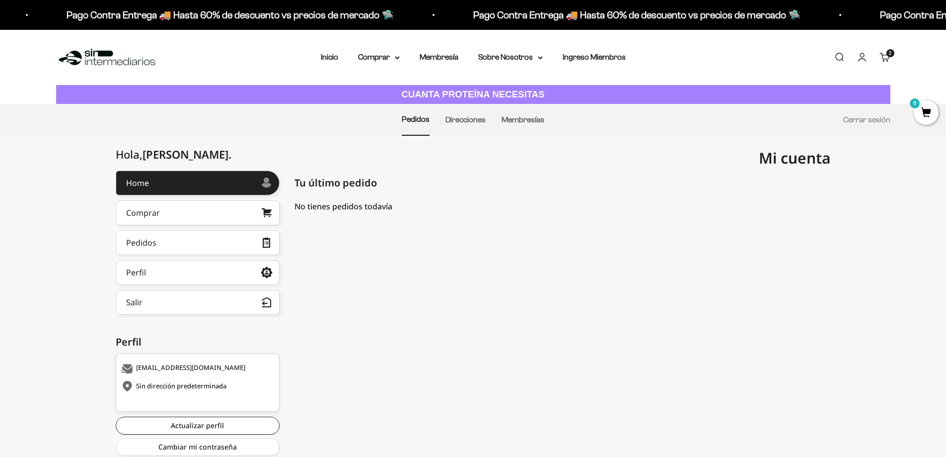
scroll to position [32, 0]
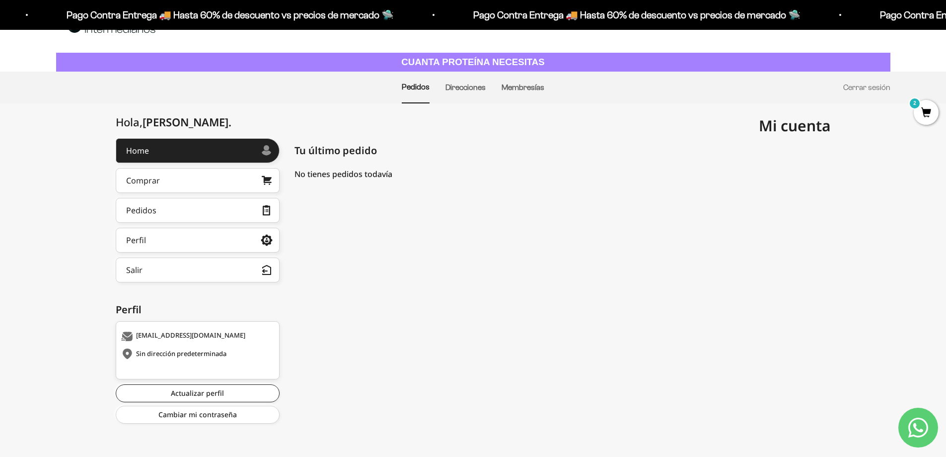
click at [207, 353] on div "Sin dirección predeterminada" at bounding box center [196, 354] width 151 height 10
click at [473, 87] on link "Direcciones" at bounding box center [466, 87] width 40 height 8
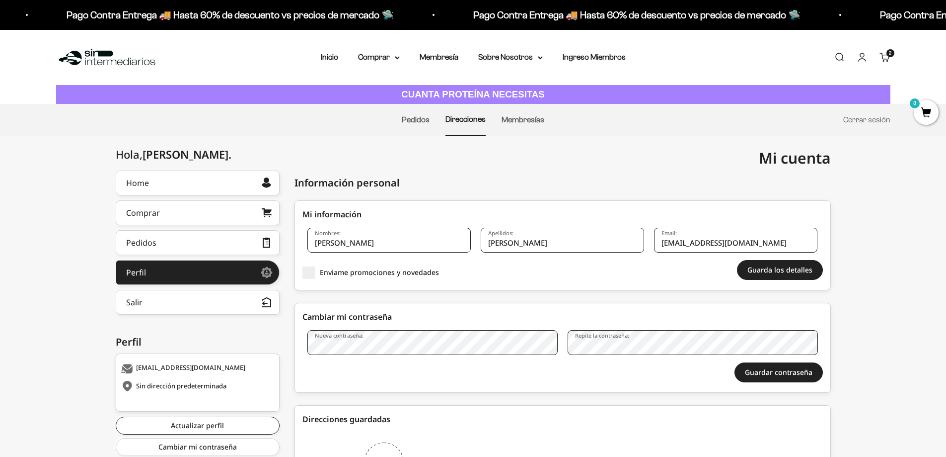
scroll to position [95, 0]
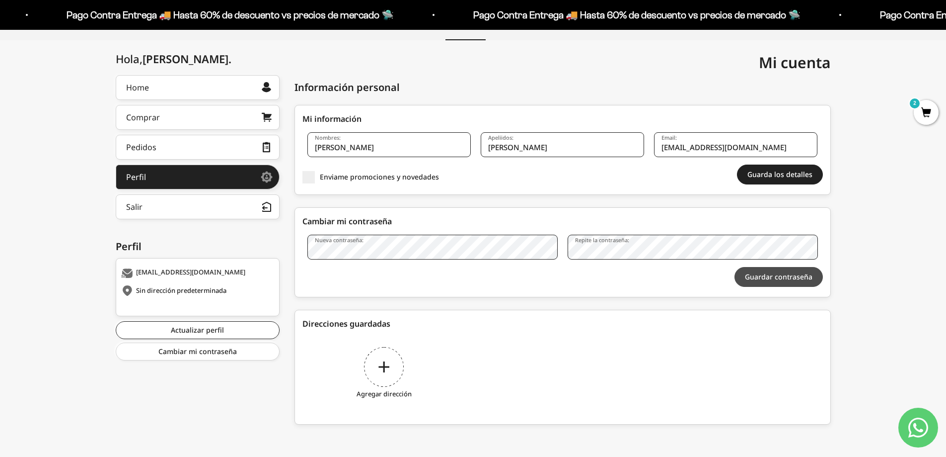
click at [811, 278] on button "Guardar contraseña" at bounding box center [779, 277] width 88 height 20
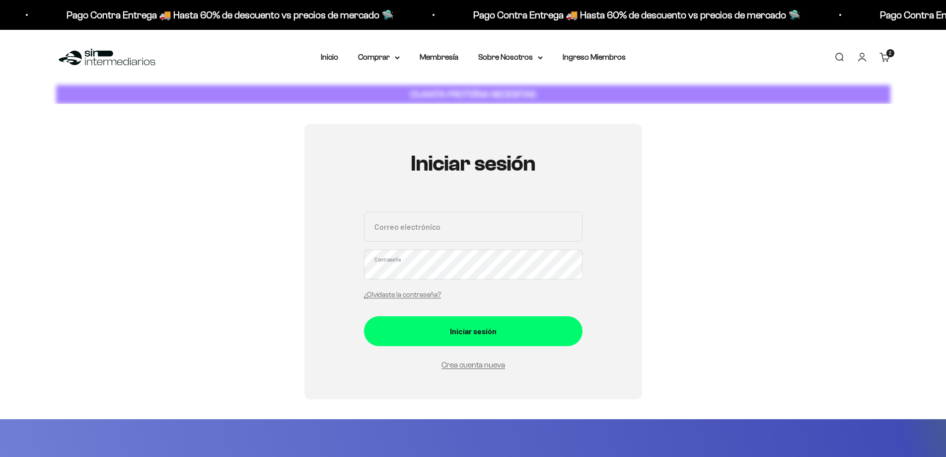
type input "[EMAIL_ADDRESS][DOMAIN_NAME]"
drag, startPoint x: 501, startPoint y: 226, endPoint x: 506, endPoint y: 240, distance: 15.4
click at [501, 226] on input "[EMAIL_ADDRESS][DOMAIN_NAME]" at bounding box center [473, 227] width 219 height 30
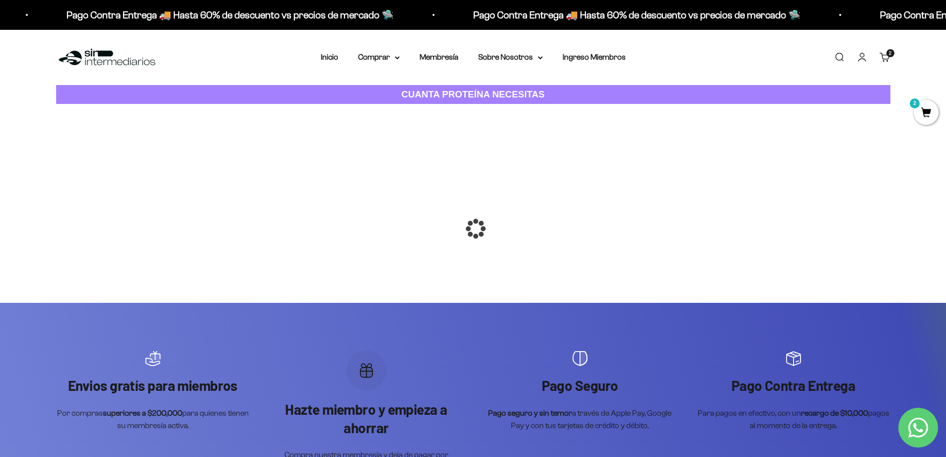
click at [473, 229] on div at bounding box center [473, 229] width 0 height 0
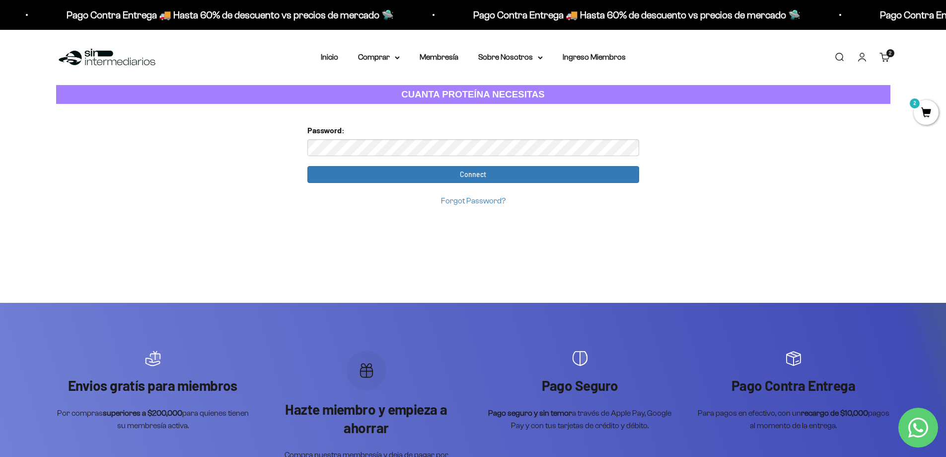
click at [308, 166] on input "Connect" at bounding box center [474, 174] width 332 height 17
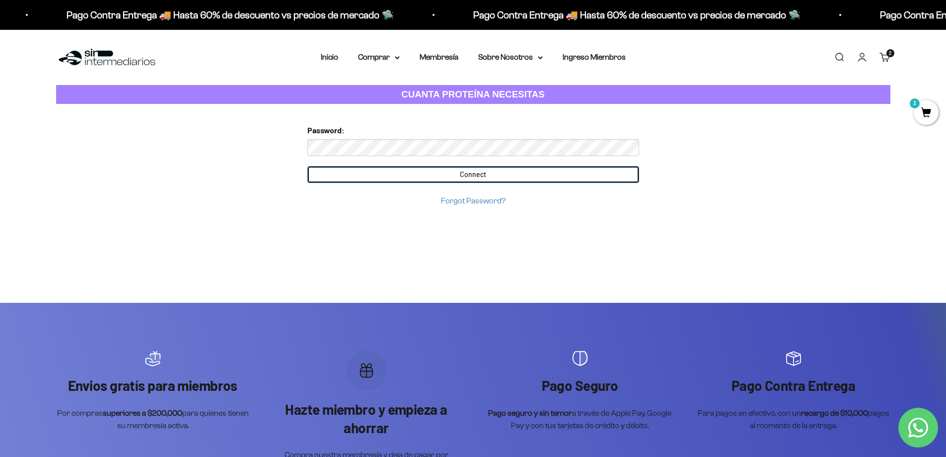
click at [549, 172] on input "Connect" at bounding box center [474, 174] width 332 height 17
click at [453, 177] on input "Connect" at bounding box center [474, 174] width 332 height 17
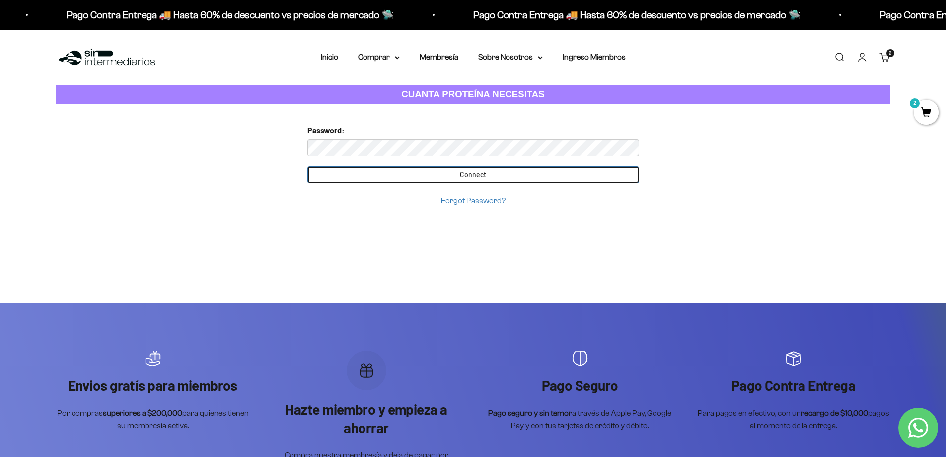
click at [454, 177] on input "Connect" at bounding box center [474, 174] width 332 height 17
click at [475, 180] on input "Connect" at bounding box center [474, 174] width 332 height 17
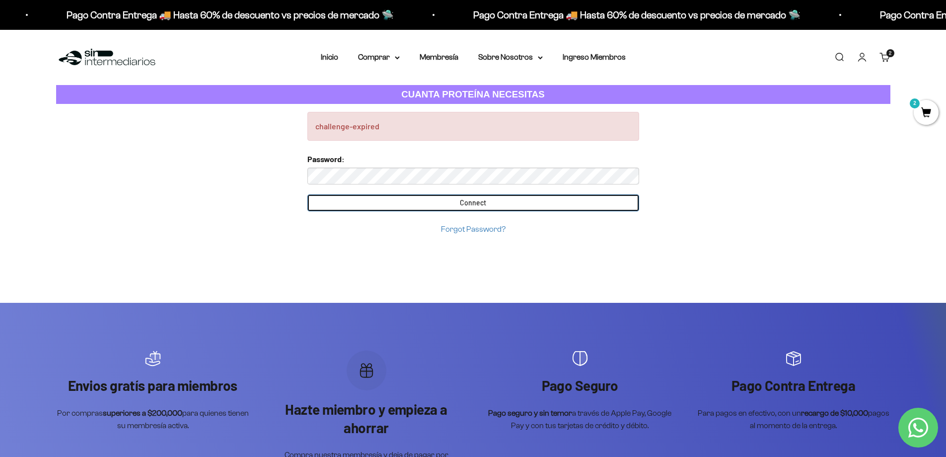
click at [436, 202] on input "Connect" at bounding box center [474, 202] width 332 height 17
click at [465, 201] on input "Connect" at bounding box center [474, 202] width 332 height 17
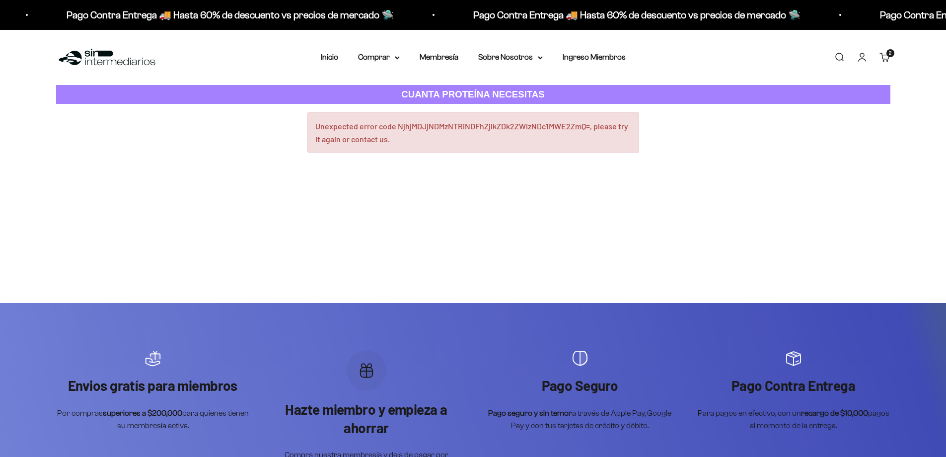
click at [864, 55] on link "Cuenta" at bounding box center [862, 57] width 11 height 11
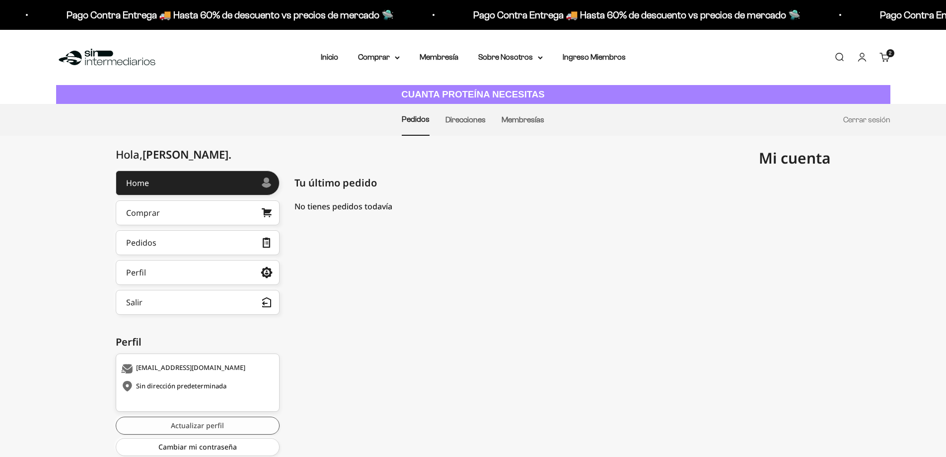
click at [201, 427] on link "Actualizar perfil" at bounding box center [198, 425] width 164 height 18
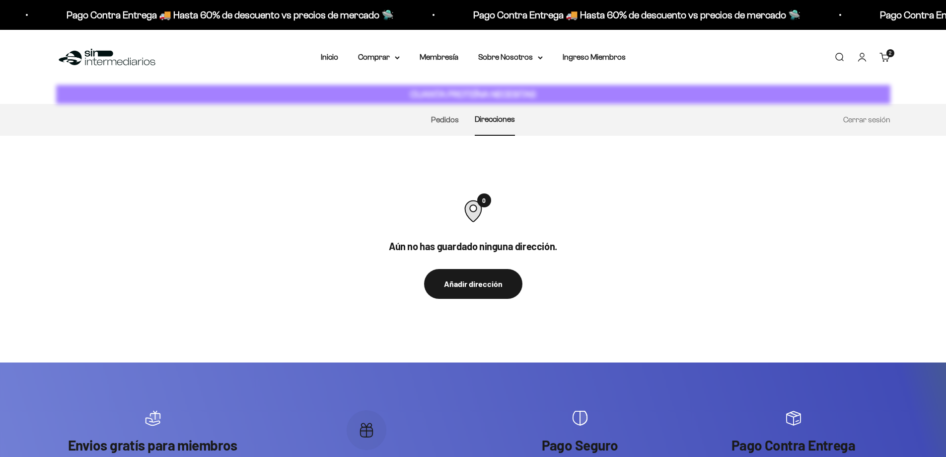
click at [0, 0] on div "Enviame promociones y novedades" at bounding box center [0, 0] width 0 height 0
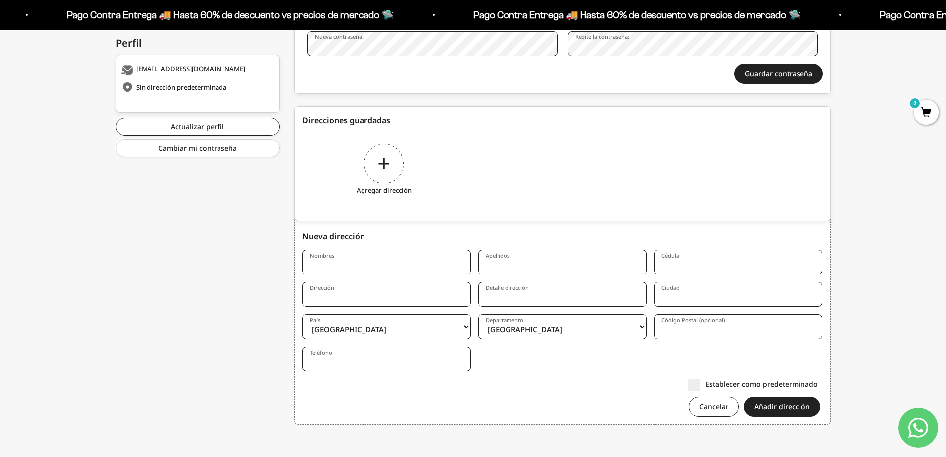
click at [407, 261] on input "Nombres" at bounding box center [387, 261] width 168 height 25
type input "Emmanuel"
click at [540, 269] on input "Apellidos" at bounding box center [562, 261] width 168 height 25
type input "Montoya"
click at [690, 265] on input "Cédula" at bounding box center [738, 261] width 168 height 25
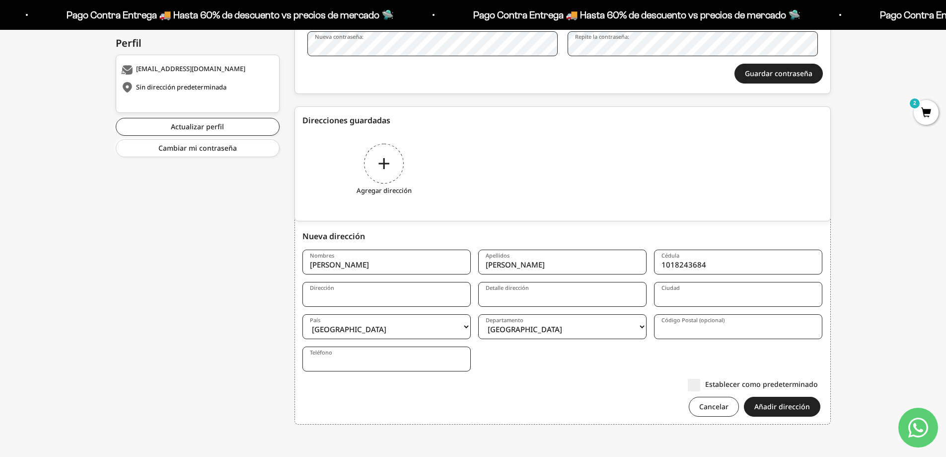
type input "1018243684"
click at [413, 304] on input "Dirección" at bounding box center [387, 294] width 168 height 25
click at [351, 299] on input "Carera 32A · 35 - 27" at bounding box center [387, 294] width 168 height 25
click at [351, 300] on input "Carera 32A 35 - 27" at bounding box center [387, 294] width 168 height 25
paste input "#"
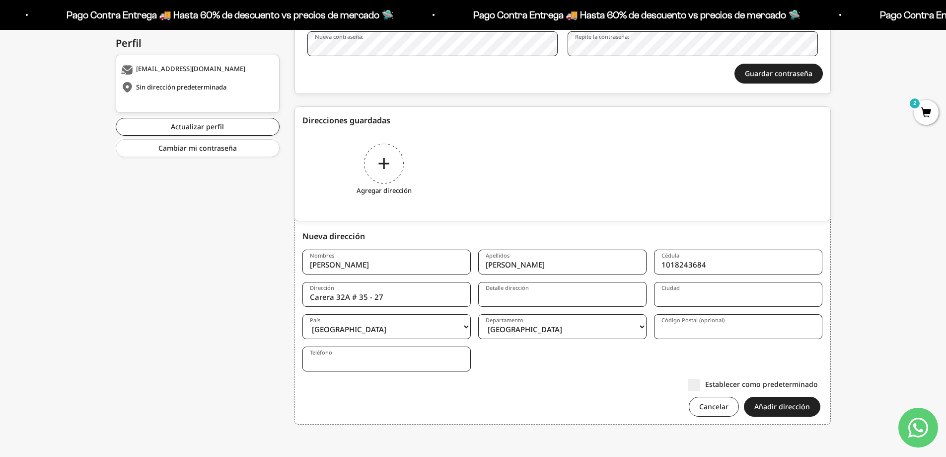
type input "Carera 32A # 35 - 27"
click at [521, 294] on input "Detalle dirección" at bounding box center [562, 294] width 168 height 25
type input "C"
type input "S"
type input "Casa Blanca segundo piso con balcon"
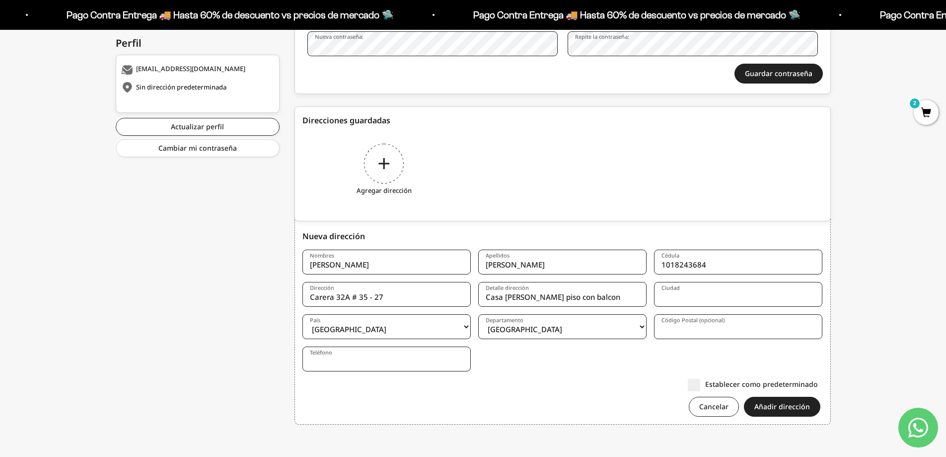
click at [415, 301] on input "Carera 32A # 35 - 27" at bounding box center [387, 294] width 168 height 25
type input "Carera 32A # 35 - 27 Barrio Emilio Botero"
click at [676, 296] on input "Ciudad" at bounding box center [738, 294] width 168 height 25
type input "Marinilla"
click at [584, 329] on select "Amazonas Antioquia Arauca Atlántico Bogotá Bolívar Boyacá Caldas Caquetá Casana…" at bounding box center [562, 326] width 168 height 25
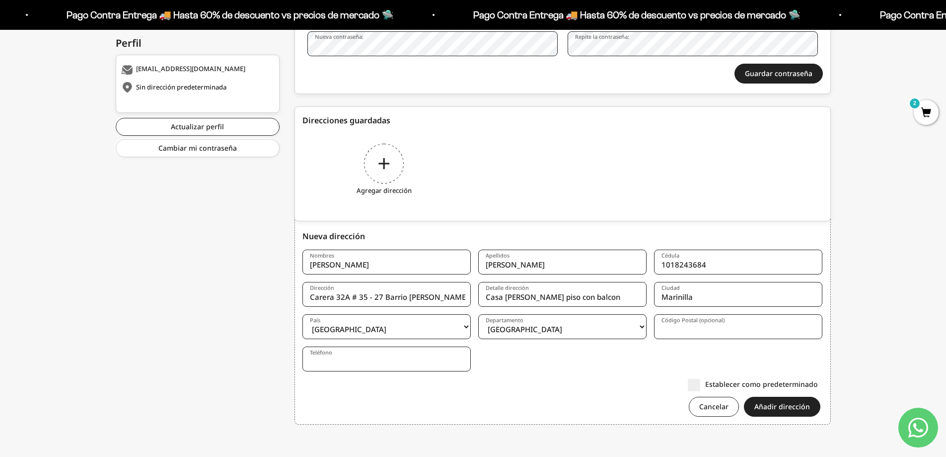
select select "Antioquia"
click at [478, 314] on select "Amazonas Antioquia Arauca Atlántico Bogotá Bolívar Boyacá Caldas Caquetá Casana…" at bounding box center [562, 326] width 168 height 25
click at [695, 328] on input "Código Postal (opcional)" at bounding box center [738, 326] width 168 height 25
click at [431, 356] on input "Teléfono" at bounding box center [387, 358] width 168 height 25
type input "3225665286"
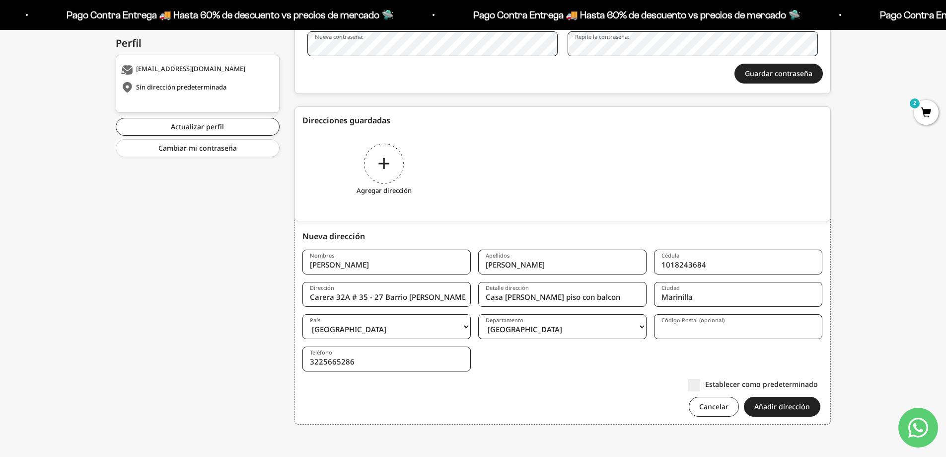
paste input "054020"
type input "054020"
click at [760, 381] on label "Establecer como predeterminado" at bounding box center [753, 384] width 130 height 10
click at [818, 384] on input "Establecer como predeterminado" at bounding box center [818, 384] width 0 height 0
click at [766, 401] on button "Añadir dirección" at bounding box center [782, 406] width 77 height 20
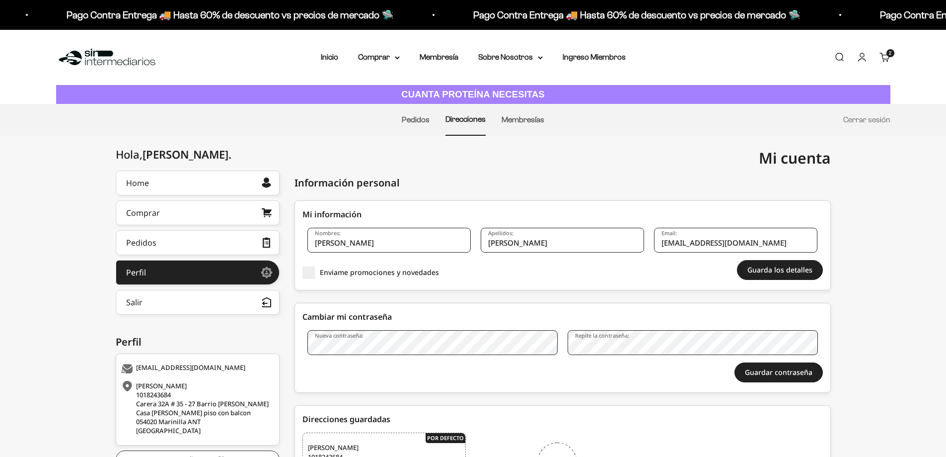
scroll to position [119, 0]
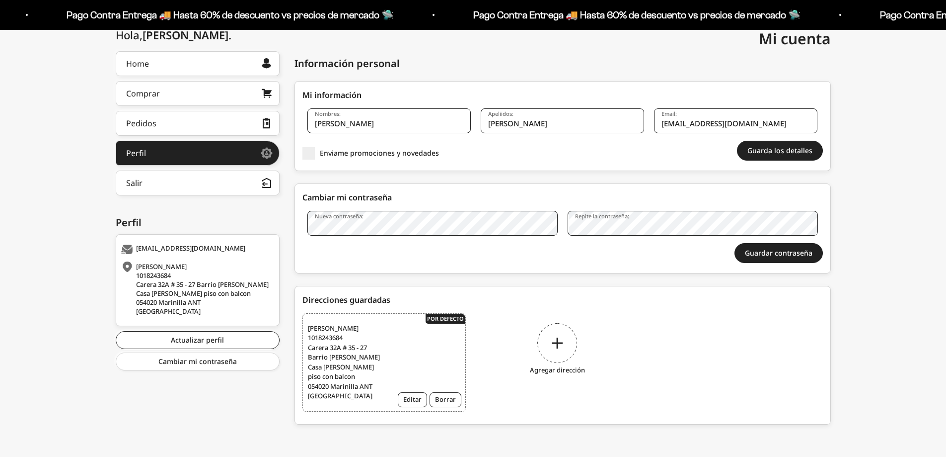
click at [422, 16] on li "Pedidos" at bounding box center [416, 0] width 28 height 31
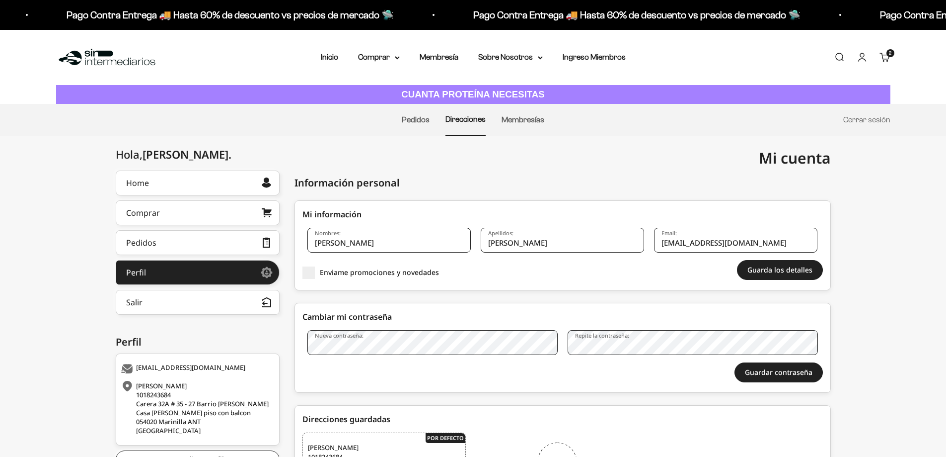
click at [887, 58] on link "Carrito 2 artículos 2" at bounding box center [885, 57] width 11 height 11
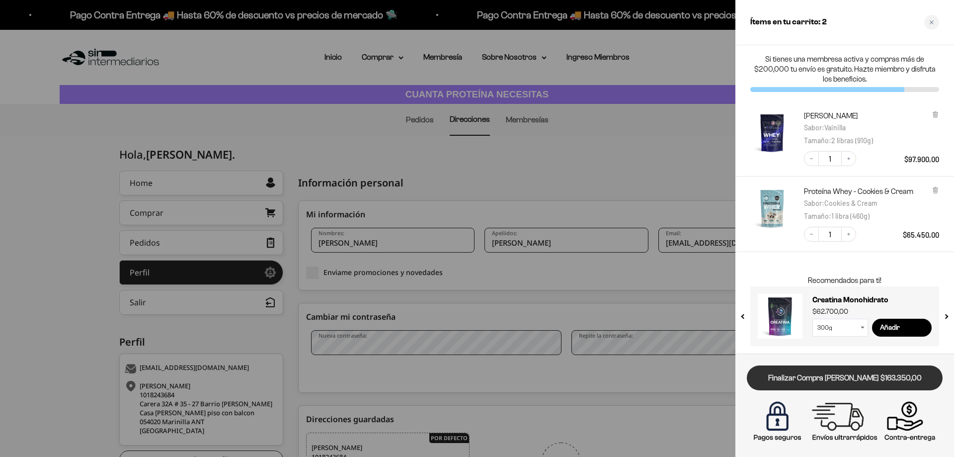
click at [878, 375] on link "Finalizar Compra [PERSON_NAME] $163.350,00" at bounding box center [845, 377] width 196 height 25
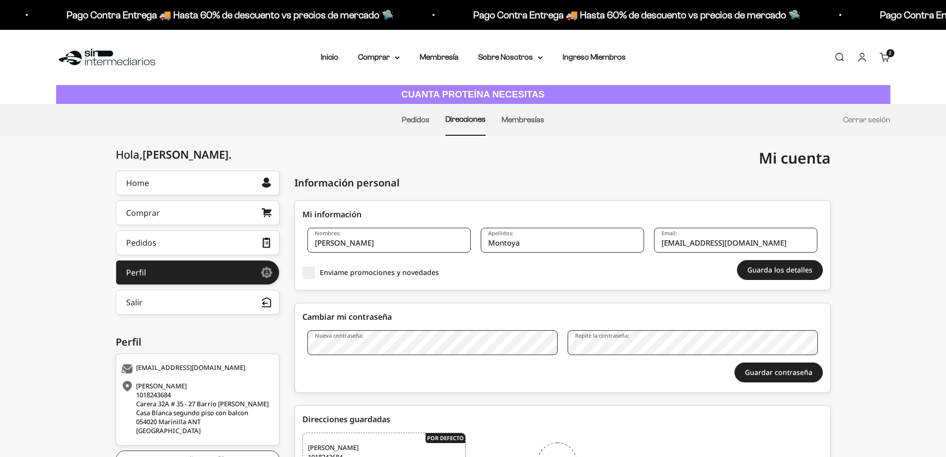
click at [887, 60] on link "Carrito 2 artículos 2" at bounding box center [885, 57] width 11 height 11
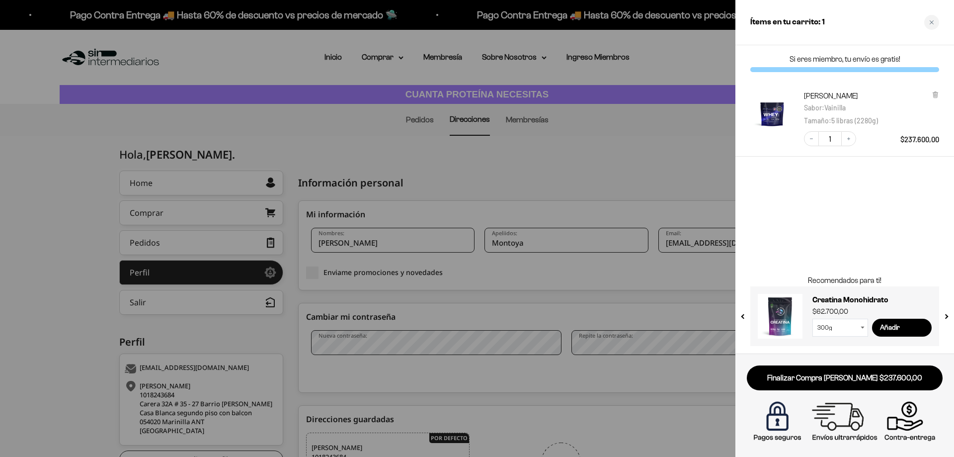
click at [596, 214] on div at bounding box center [477, 228] width 954 height 457
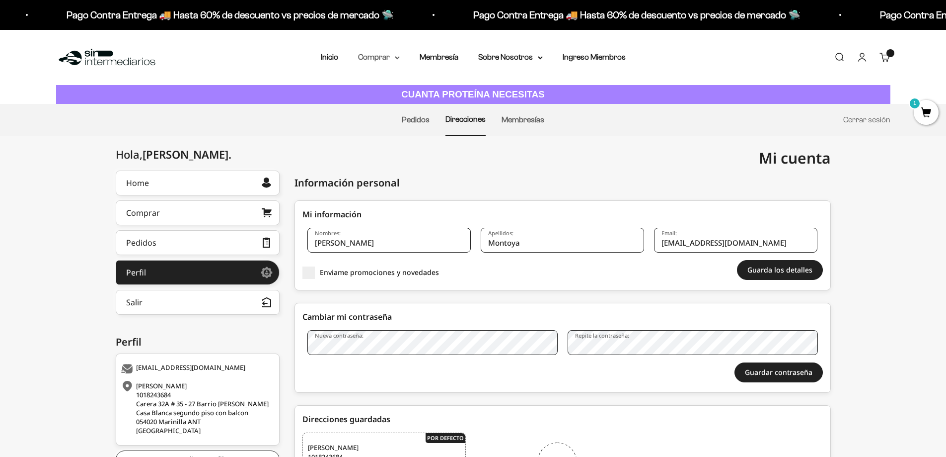
click at [381, 54] on summary "Comprar" at bounding box center [379, 57] width 42 height 13
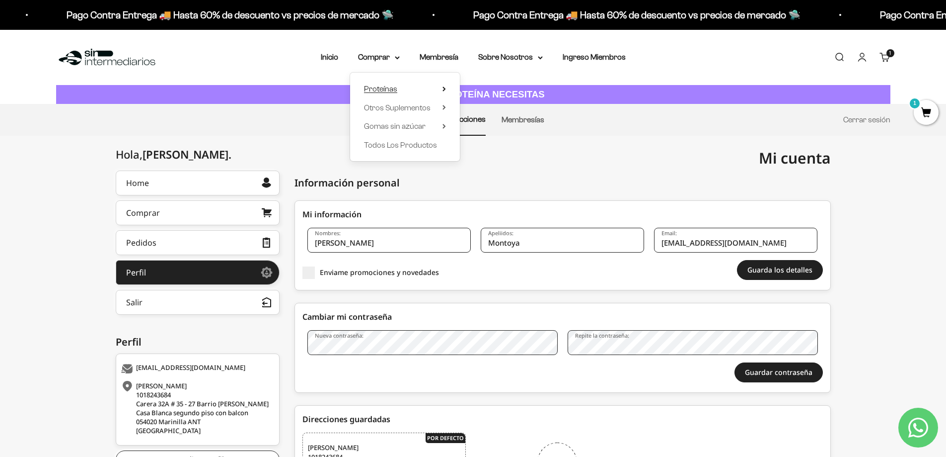
click at [390, 93] on span "Proteínas" at bounding box center [380, 88] width 33 height 8
click at [492, 105] on span "Whey" at bounding box center [484, 107] width 20 height 8
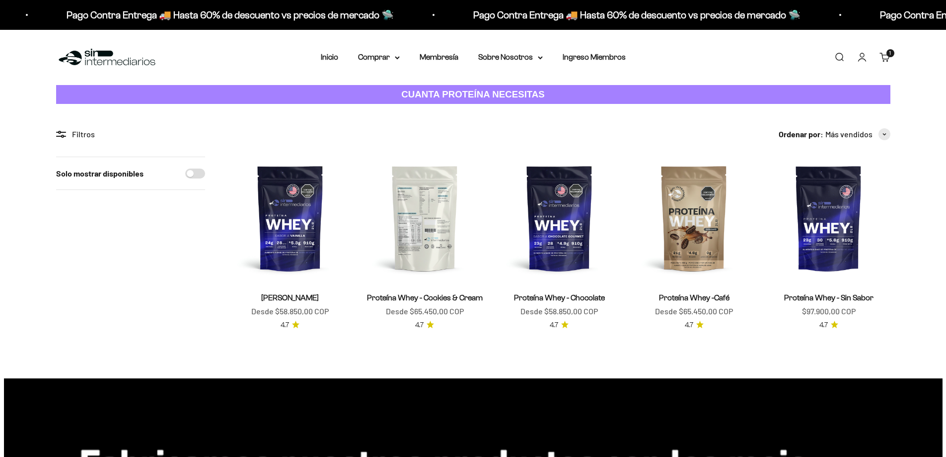
click at [429, 223] on img at bounding box center [425, 218] width 123 height 123
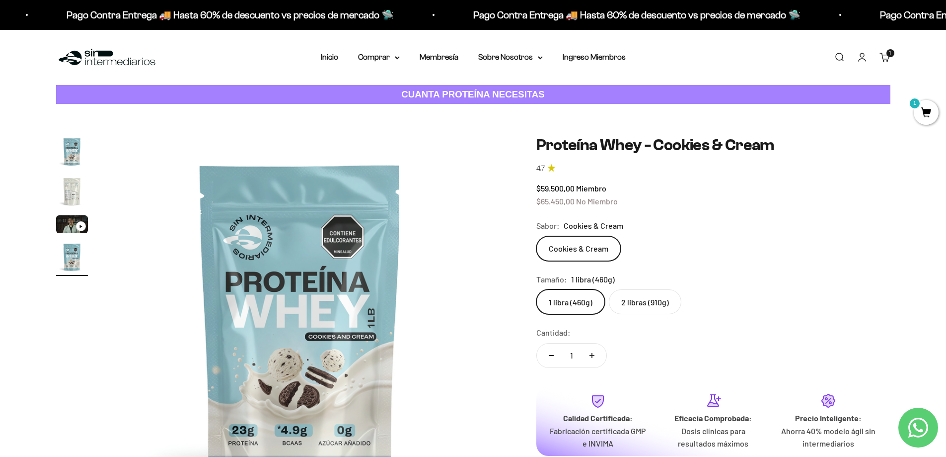
click at [889, 57] on div "1 artículo 1" at bounding box center [891, 53] width 8 height 8
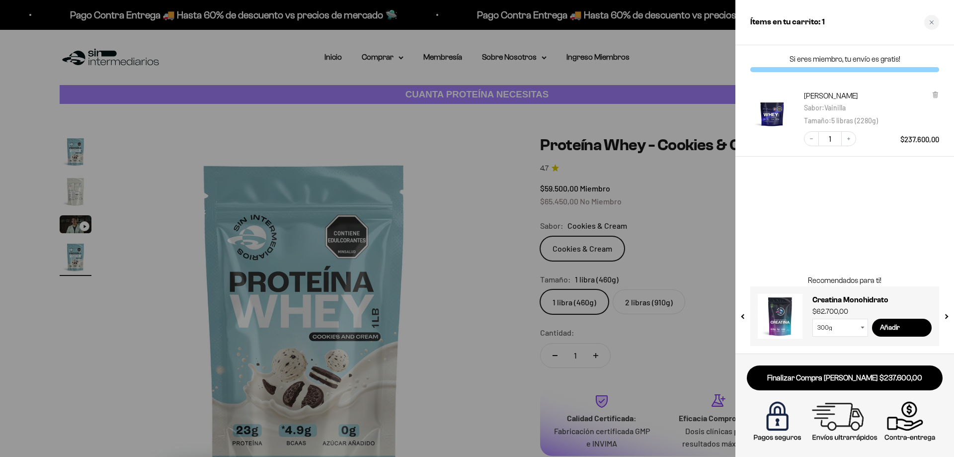
click at [583, 179] on div at bounding box center [477, 228] width 954 height 457
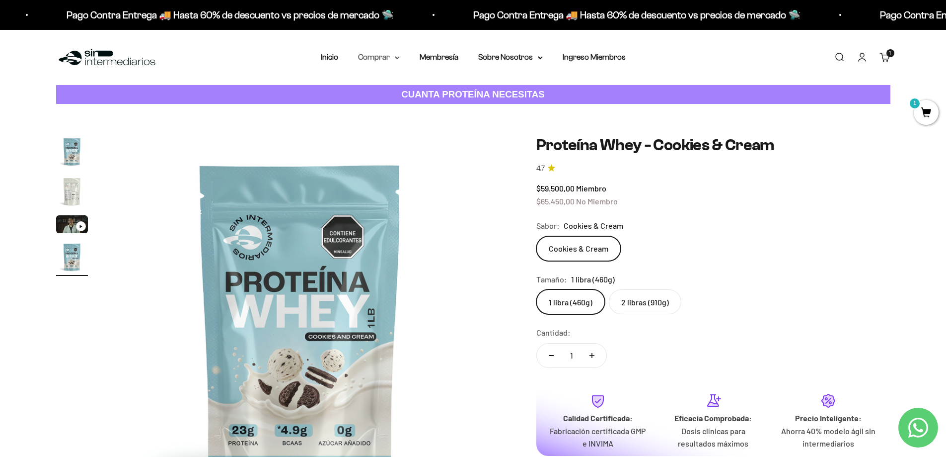
click at [392, 59] on summary "Comprar" at bounding box center [379, 57] width 42 height 13
click at [707, 218] on safe-sticky "Proteína Whey - Cookies & Cream 4.7 $59.500,00 Miembro $65.450,00 No Miembro Ca…" at bounding box center [714, 323] width 354 height 374
click at [385, 59] on summary "Comprar" at bounding box center [379, 57] width 42 height 13
drag, startPoint x: 674, startPoint y: 229, endPoint x: 651, endPoint y: 300, distance: 74.6
click at [674, 232] on div "Sabor: Cookies & Cream" at bounding box center [714, 225] width 354 height 13
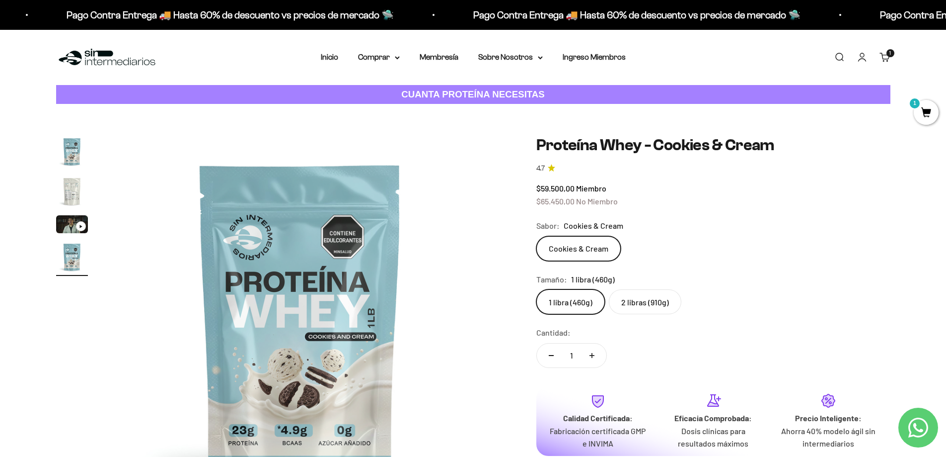
click at [579, 359] on button "Aumentar cantidad" at bounding box center [592, 355] width 29 height 24
click at [548, 353] on button "Reducir cantidad" at bounding box center [551, 355] width 29 height 24
type input "1"
click at [578, 301] on label "1 libra (460g)" at bounding box center [571, 301] width 69 height 25
click at [537, 289] on input "1 libra (460g)" at bounding box center [536, 289] width 0 height 0
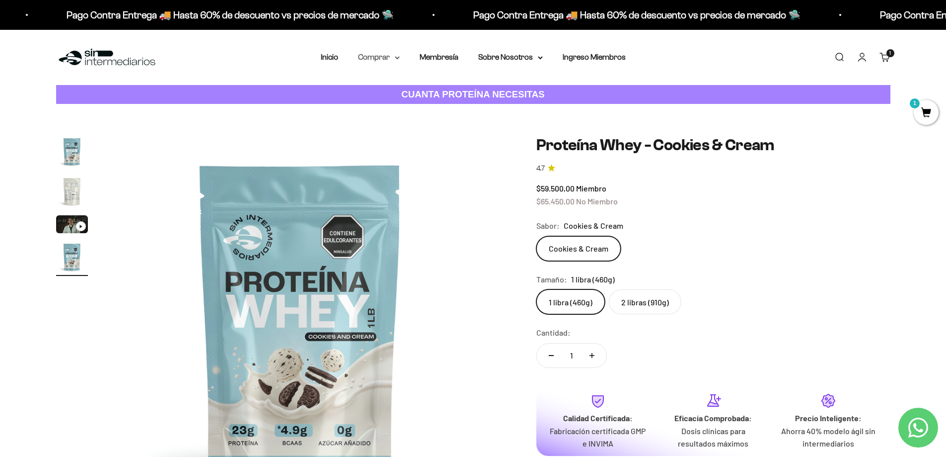
click at [384, 63] on summary "Comprar" at bounding box center [379, 57] width 42 height 13
click at [393, 89] on span "Proteínas" at bounding box center [380, 88] width 33 height 8
click at [399, 140] on span "Todos Los Productos" at bounding box center [400, 145] width 73 height 13
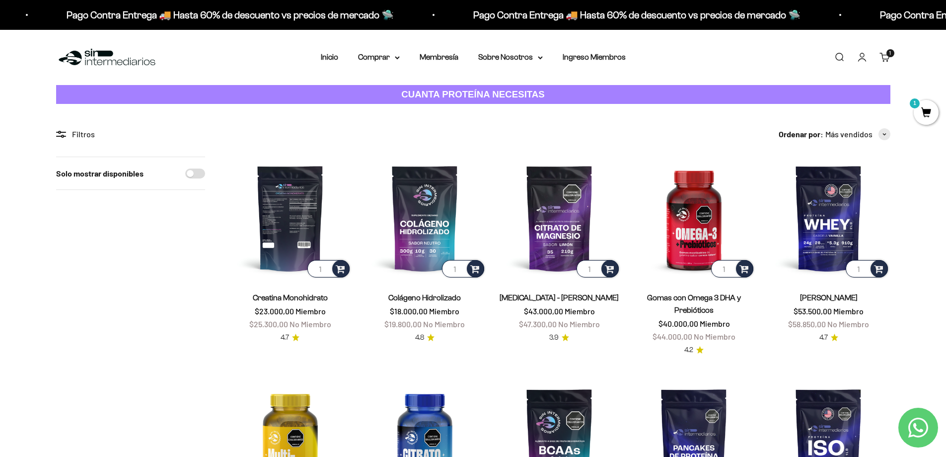
click at [302, 241] on img at bounding box center [290, 218] width 123 height 123
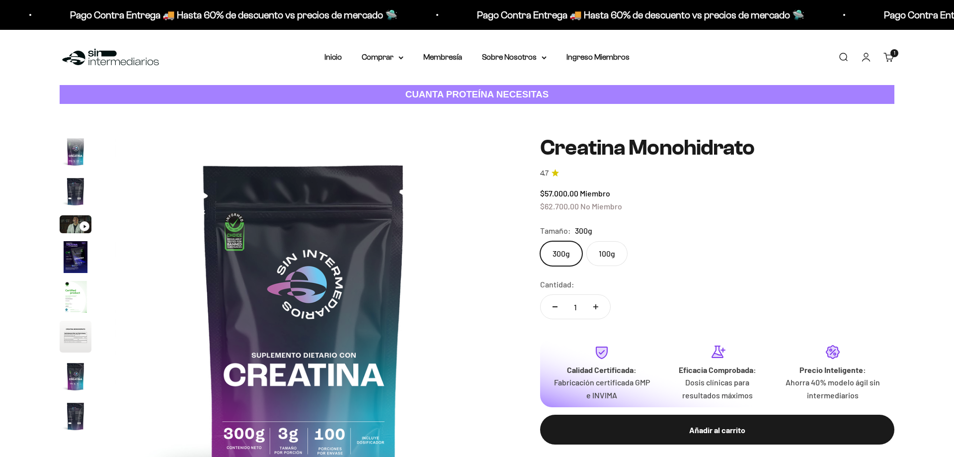
scroll to position [149, 0]
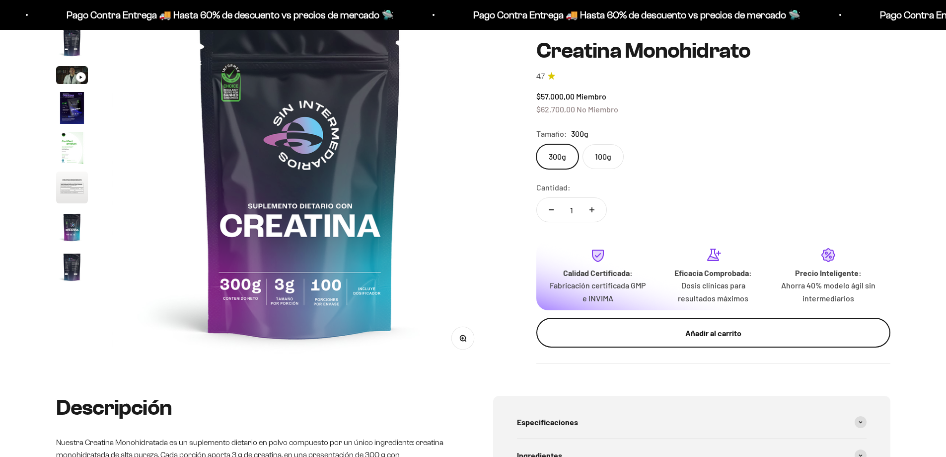
click at [692, 332] on div "Añadir al carrito" at bounding box center [713, 332] width 314 height 13
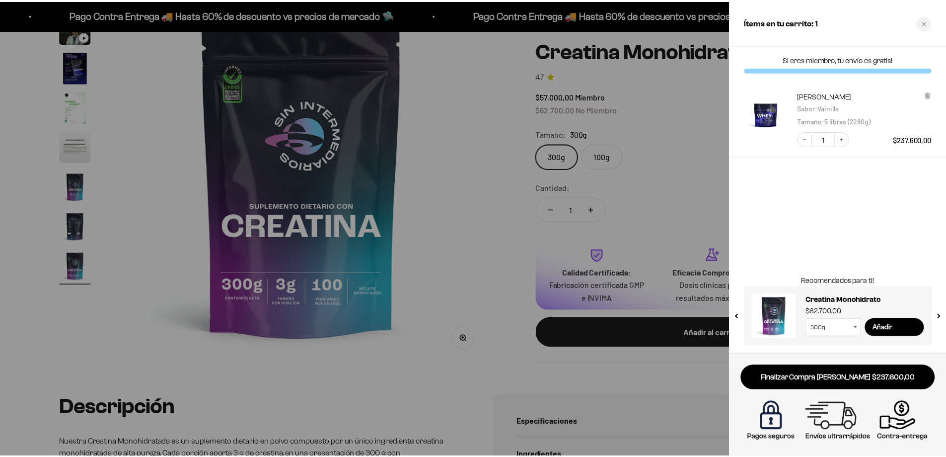
scroll to position [41, 0]
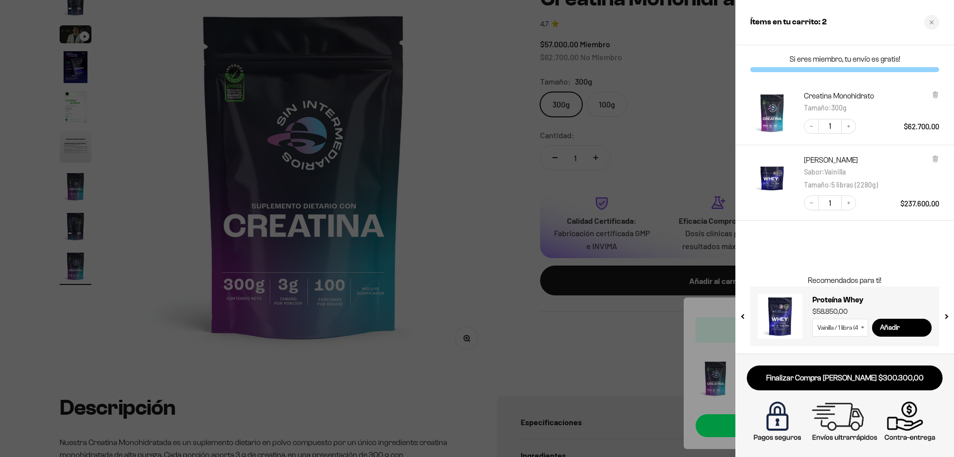
click at [505, 138] on div at bounding box center [477, 228] width 954 height 457
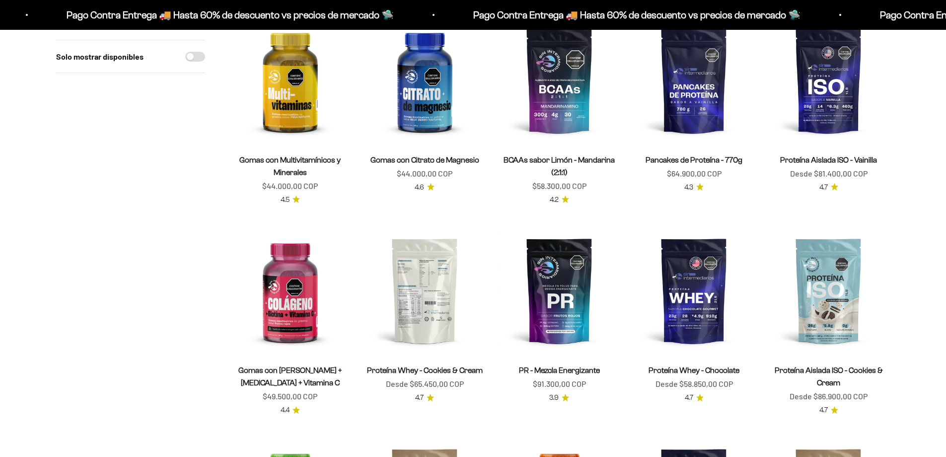
scroll to position [348, 0]
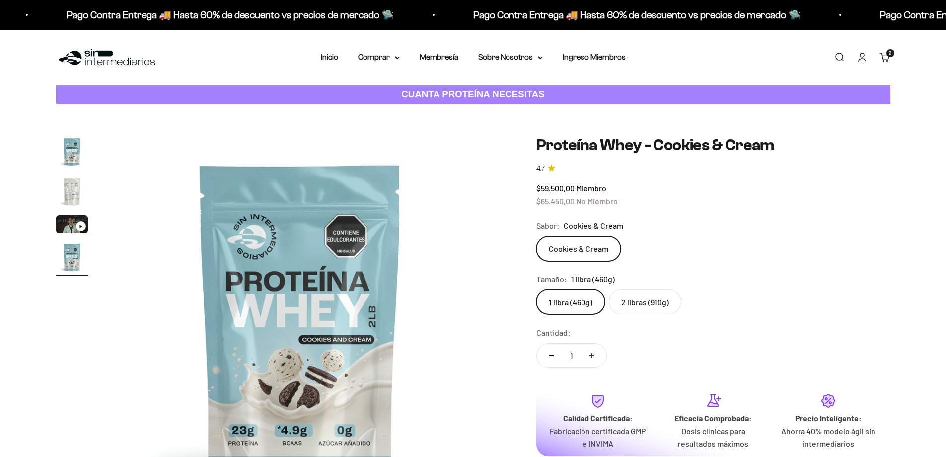
scroll to position [99, 0]
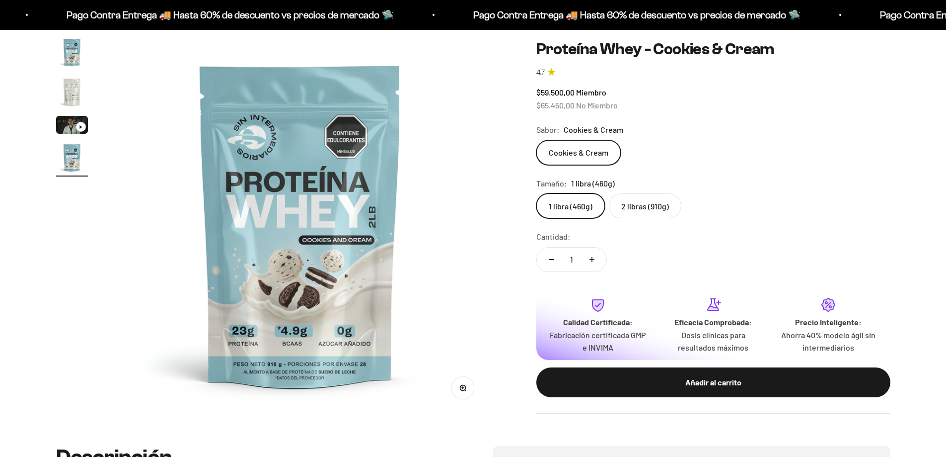
click at [648, 207] on label "2 libras (910g)" at bounding box center [645, 205] width 73 height 25
click at [537, 193] on input "2 libras (910g)" at bounding box center [536, 193] width 0 height 0
radio input "true"
click at [577, 204] on label "1 libra (460g)" at bounding box center [571, 205] width 69 height 25
click at [537, 193] on input "1 libra (460g)" at bounding box center [536, 193] width 0 height 0
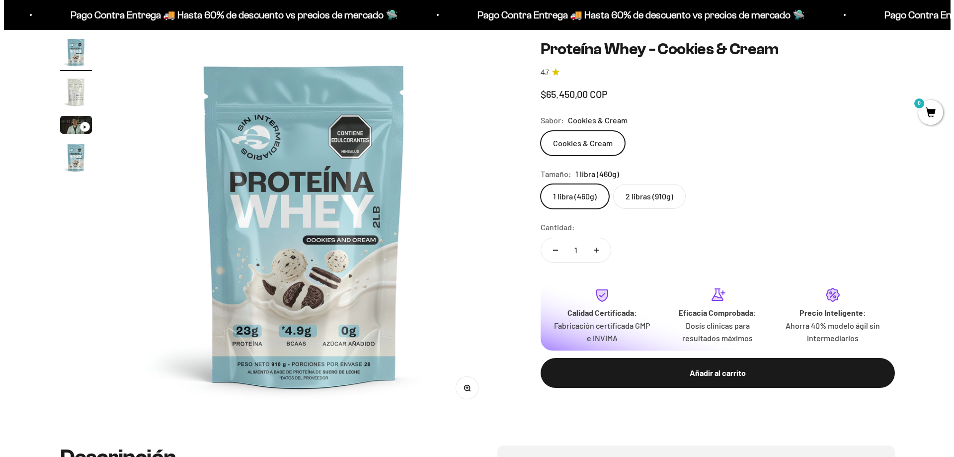
scroll to position [99, 0]
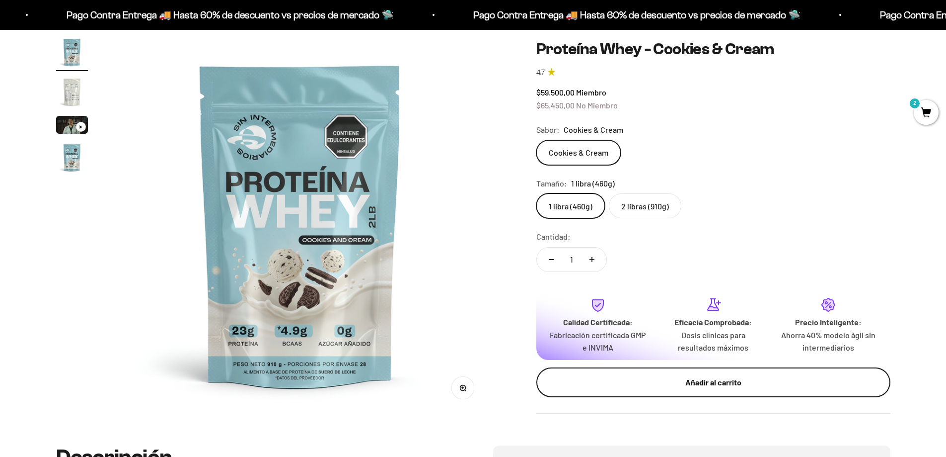
click at [658, 383] on div "Añadir al carrito" at bounding box center [713, 382] width 314 height 13
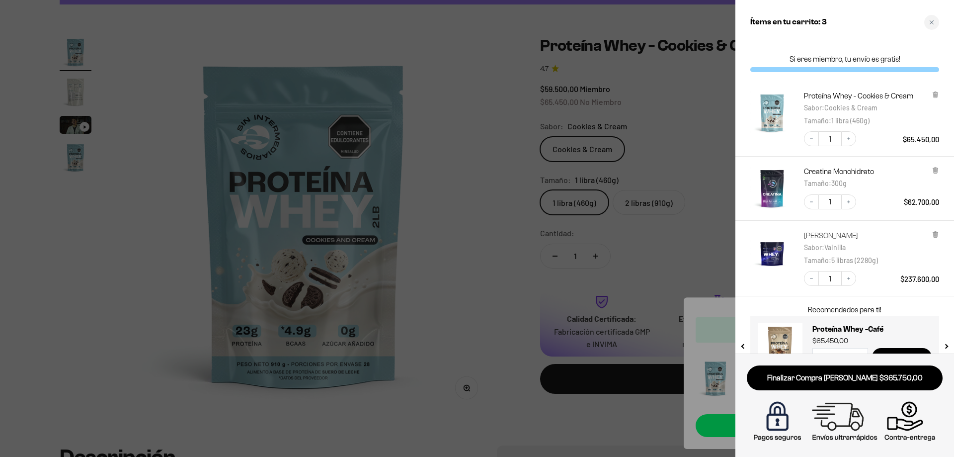
click at [872, 235] on link "[PERSON_NAME]" at bounding box center [838, 236] width 69 height 10
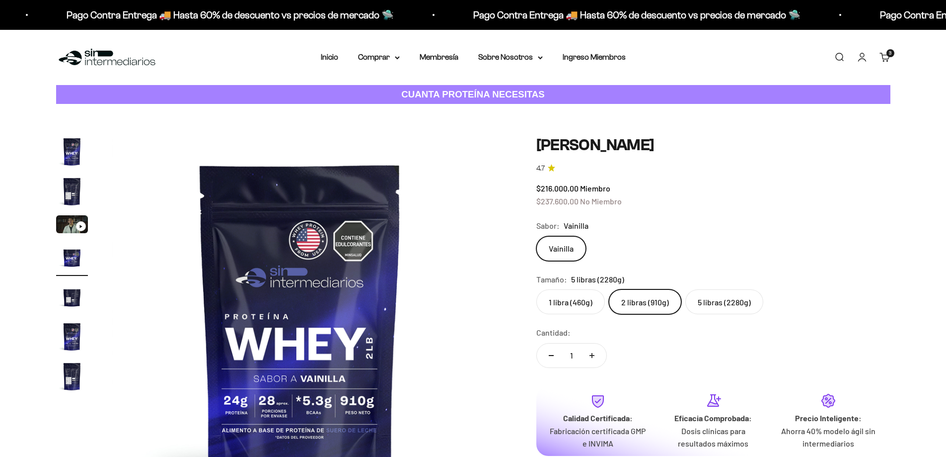
click at [882, 58] on link "Carrito 3 artículos 3" at bounding box center [885, 57] width 11 height 11
